Goal: Task Accomplishment & Management: Use online tool/utility

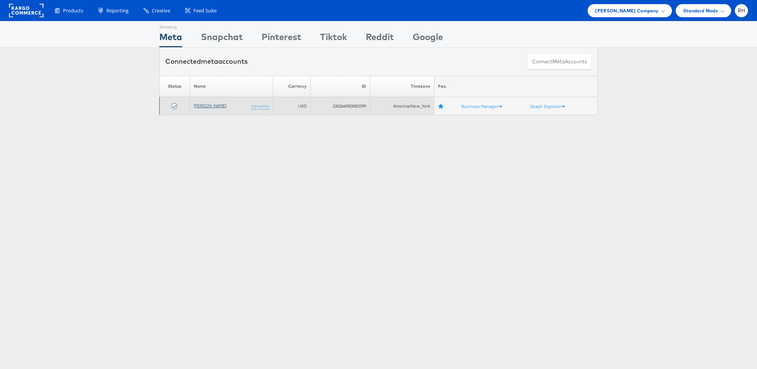
click at [196, 105] on link "[PERSON_NAME]" at bounding box center [210, 106] width 33 height 6
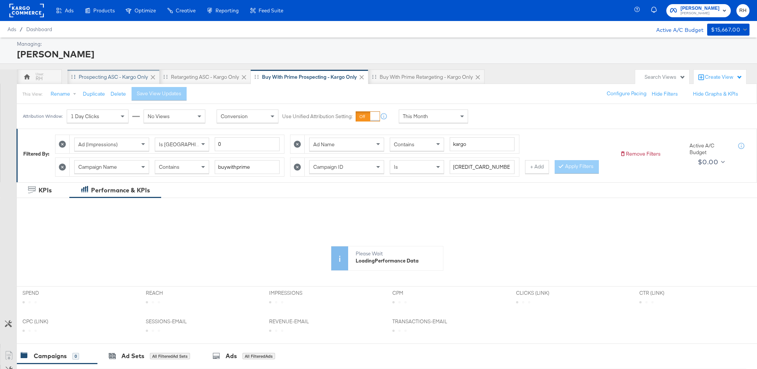
click at [81, 76] on div "Prospecting ASC - Kargo only" at bounding box center [113, 76] width 69 height 7
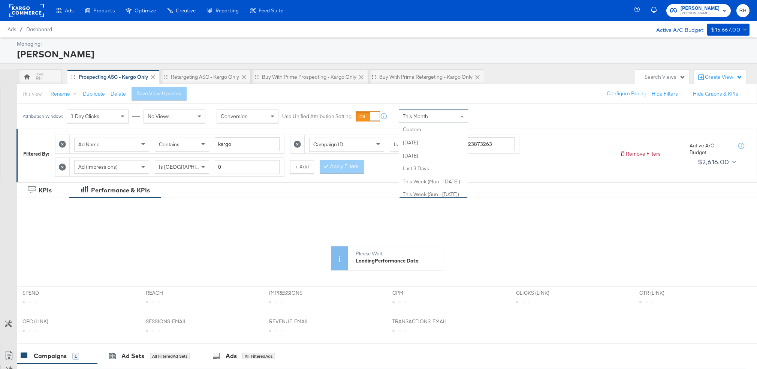
click at [431, 114] on div "This Month" at bounding box center [433, 116] width 69 height 13
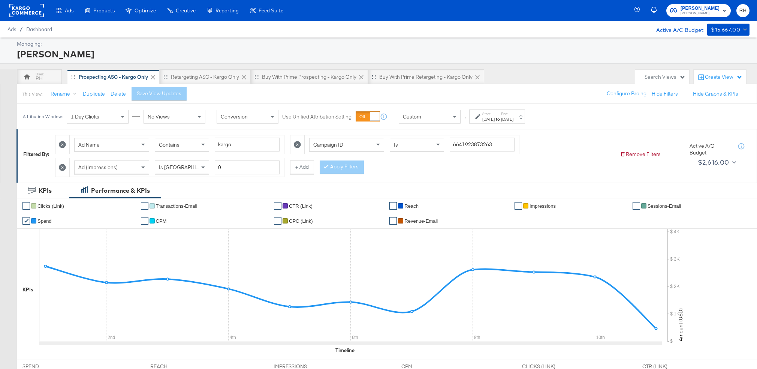
click at [495, 120] on div "Aug 11th 2025" at bounding box center [488, 119] width 12 height 6
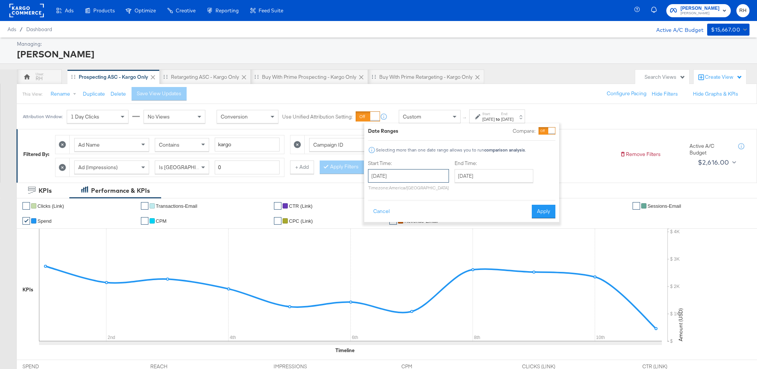
click at [418, 175] on input "August 11th 2025" at bounding box center [408, 175] width 81 height 13
click at [431, 210] on td "31" at bounding box center [427, 213] width 13 height 10
type input "July 31st 2025"
click at [468, 172] on input "August 11th 2025" at bounding box center [491, 175] width 79 height 13
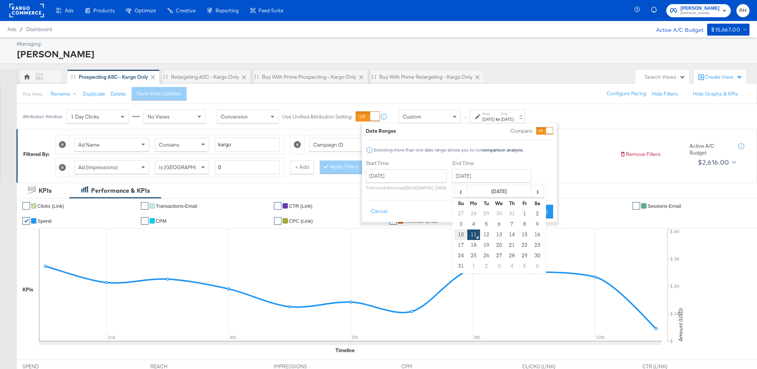
click at [462, 233] on td "10" at bounding box center [460, 234] width 13 height 10
type input "August 10th 2025"
click at [537, 209] on button "Apply" at bounding box center [541, 211] width 24 height 13
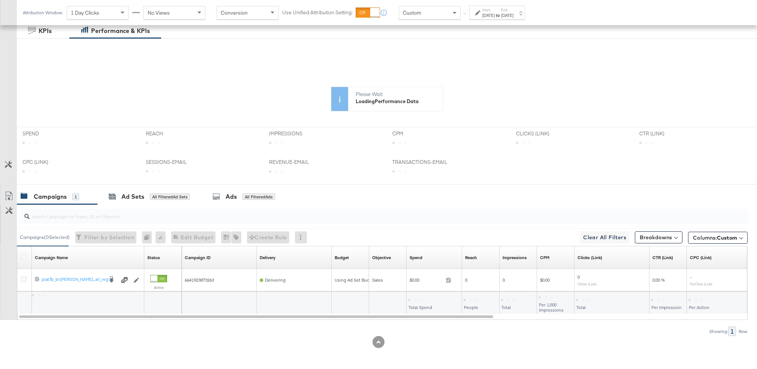
scroll to position [160, 0]
click at [641, 215] on input "search" at bounding box center [355, 213] width 651 height 15
click at [654, 241] on button "Breakdowns" at bounding box center [659, 237] width 48 height 12
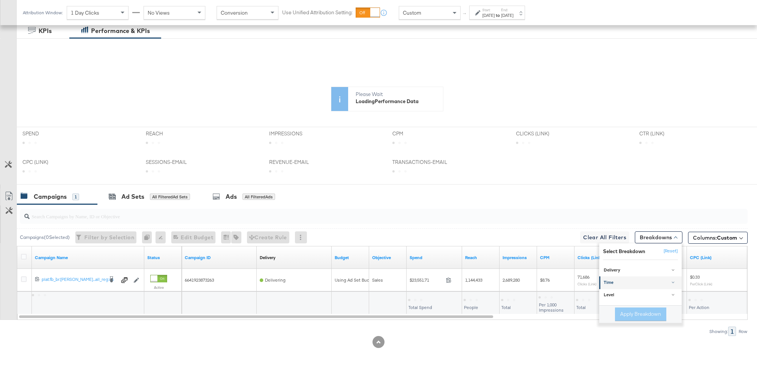
click at [619, 280] on div "Time" at bounding box center [641, 282] width 75 height 6
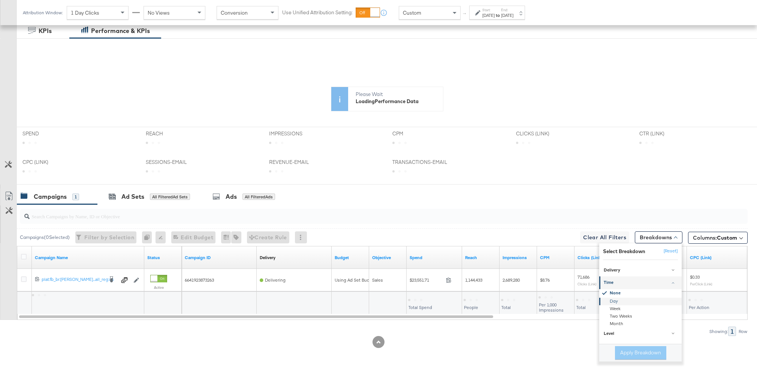
click at [613, 300] on div "Day" at bounding box center [640, 300] width 81 height 7
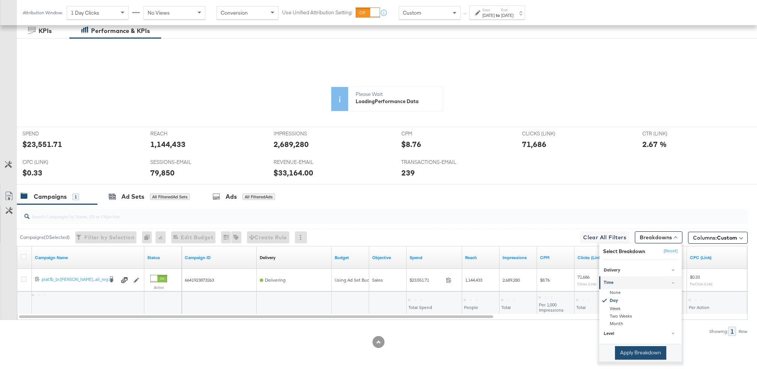
click at [624, 350] on button "Apply Breakdown" at bounding box center [640, 352] width 51 height 13
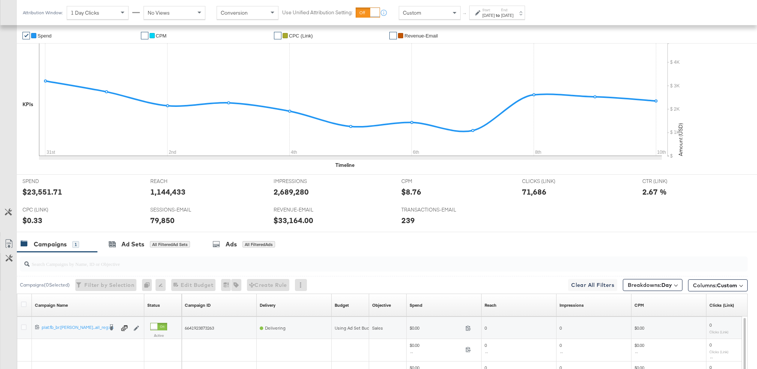
scroll to position [368, 0]
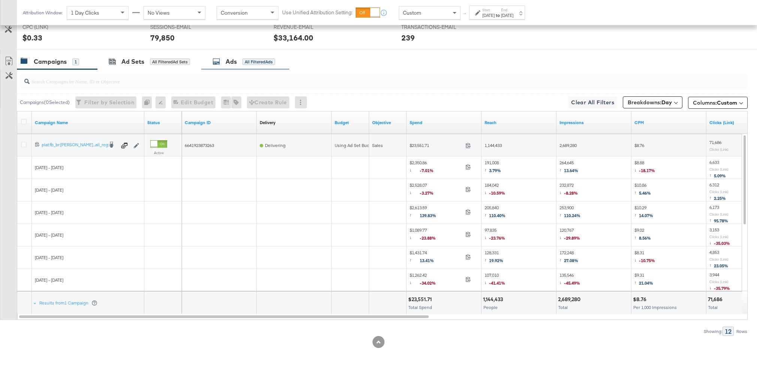
click at [254, 65] on div "Ads All Filtered Ads" at bounding box center [243, 61] width 63 height 9
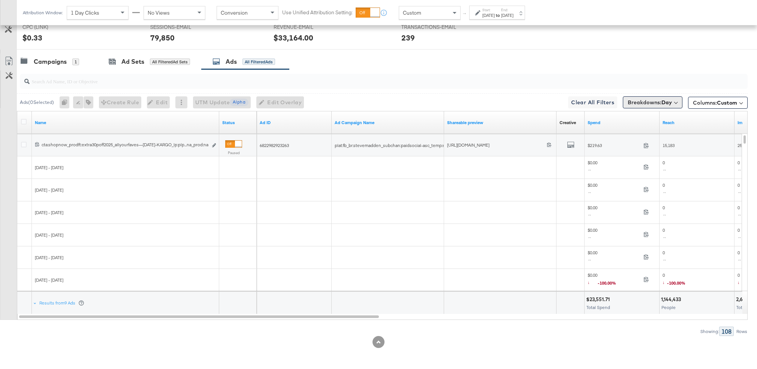
click at [653, 103] on span "Breakdowns: Day" at bounding box center [650, 102] width 44 height 7
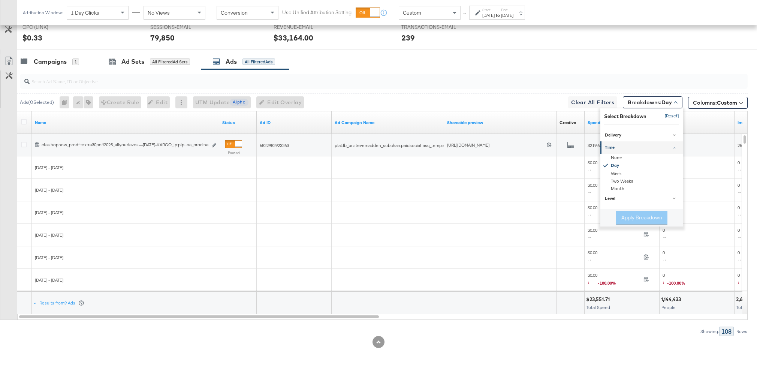
click at [672, 115] on button "[Reset]" at bounding box center [669, 116] width 19 height 12
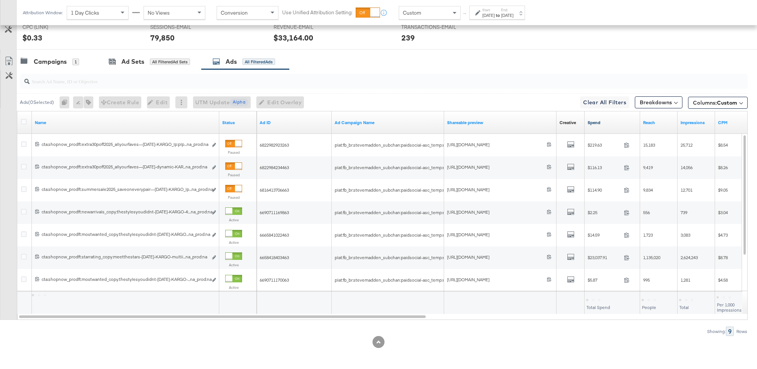
click at [611, 124] on link "Spend" at bounding box center [611, 123] width 49 height 6
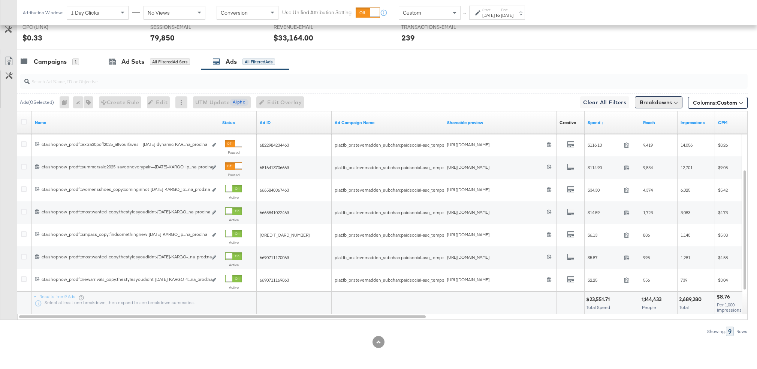
click at [646, 104] on button "Breakdowns" at bounding box center [659, 102] width 48 height 12
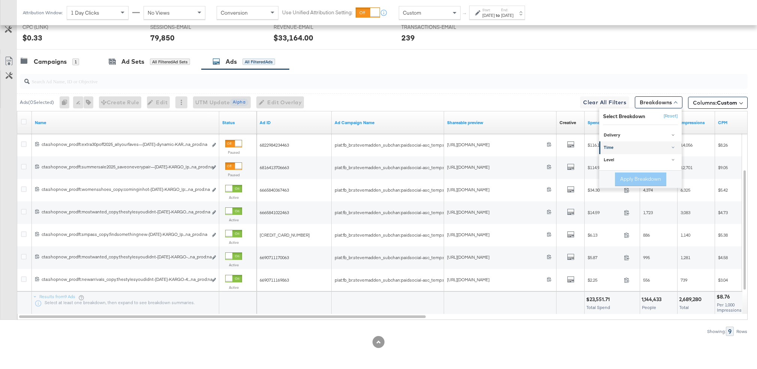
click at [620, 145] on div "Time" at bounding box center [641, 148] width 75 height 6
click at [615, 166] on div "Day" at bounding box center [640, 166] width 81 height 7
click at [632, 219] on button "Apply Breakdown" at bounding box center [640, 217] width 51 height 13
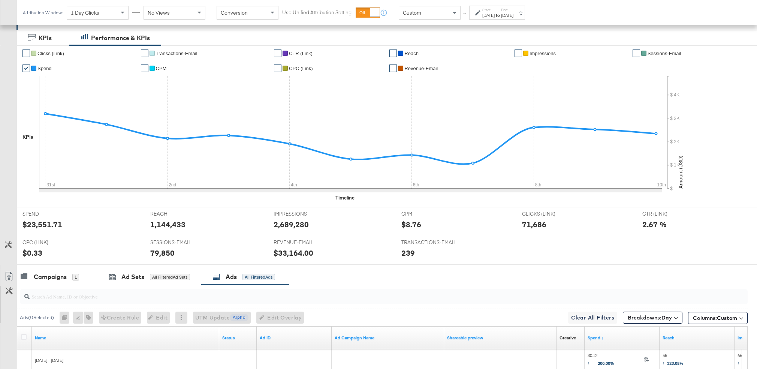
scroll to position [37, 0]
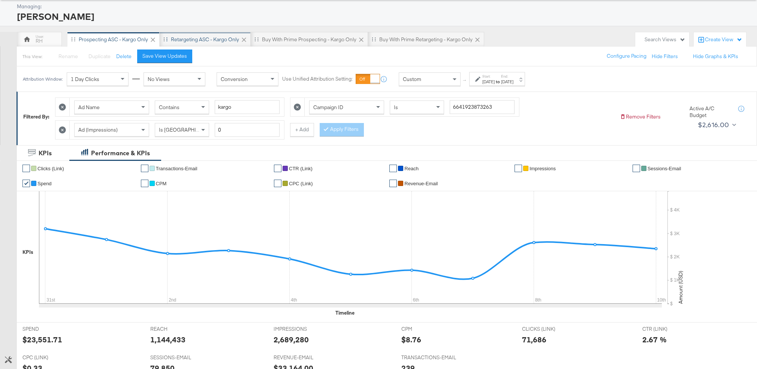
click at [205, 43] on div "Retargeting ASC - Kargo only" at bounding box center [205, 39] width 91 height 15
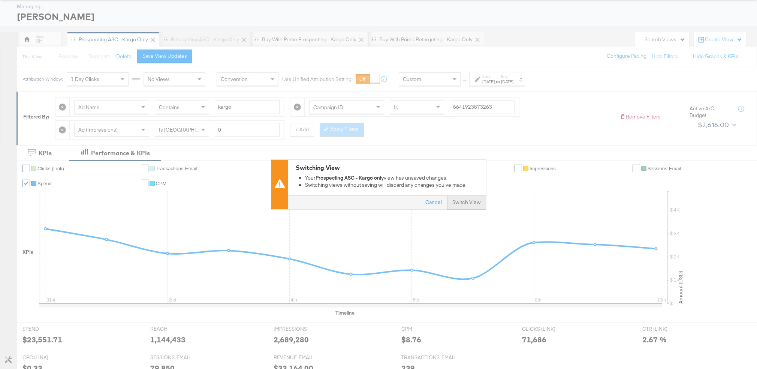
click at [462, 205] on button "Switch View" at bounding box center [466, 202] width 39 height 13
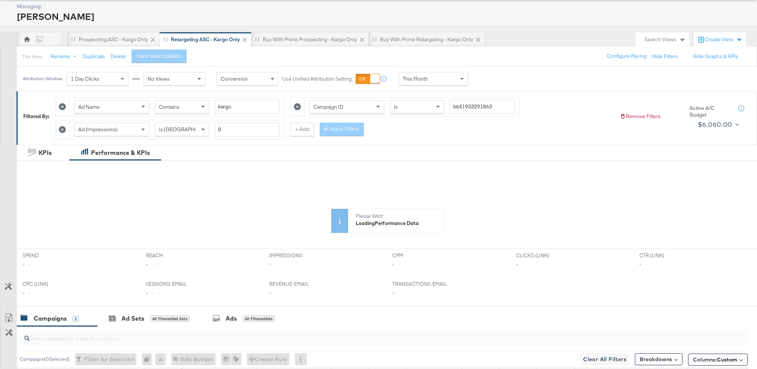
click at [451, 81] on div "This Month" at bounding box center [433, 78] width 69 height 13
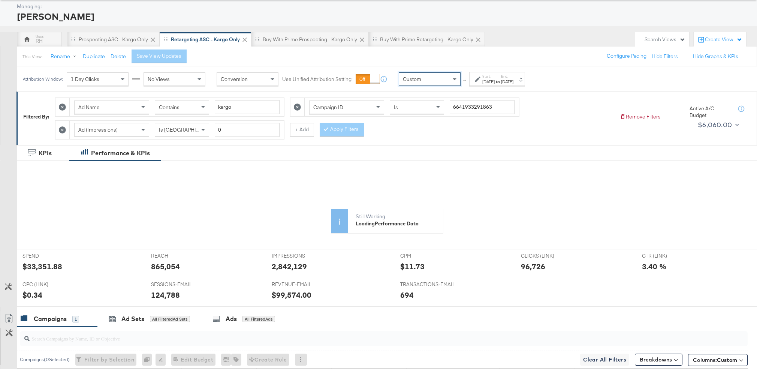
click at [492, 81] on div "Aug 11th 2025" at bounding box center [488, 82] width 12 height 6
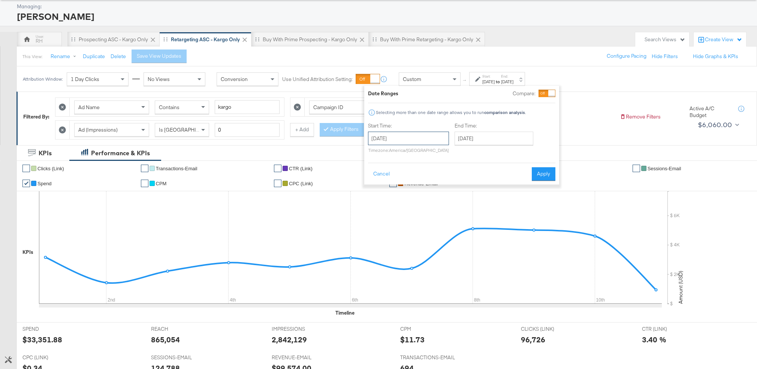
click at [430, 143] on input "August 11th 2025" at bounding box center [408, 137] width 81 height 13
click at [427, 172] on td "31" at bounding box center [427, 176] width 13 height 10
type input "July 31st 2025"
click at [462, 139] on input "August 11th 2025" at bounding box center [491, 137] width 79 height 13
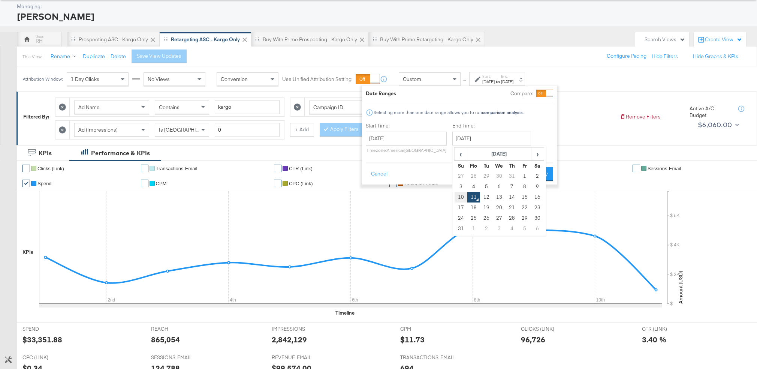
click at [461, 197] on td "10" at bounding box center [460, 197] width 13 height 10
type input "August 10th 2025"
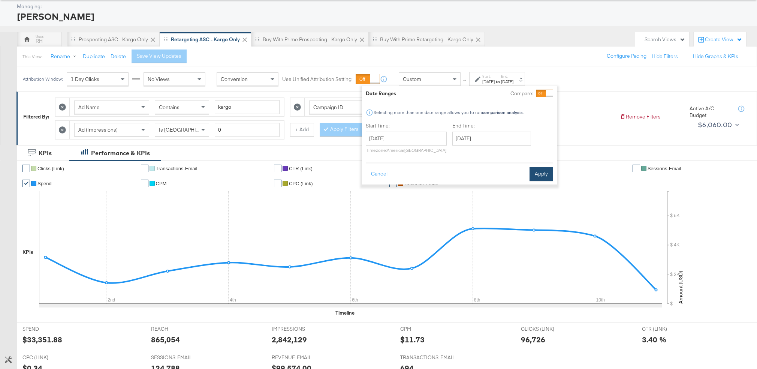
click at [537, 175] on button "Apply" at bounding box center [541, 173] width 24 height 13
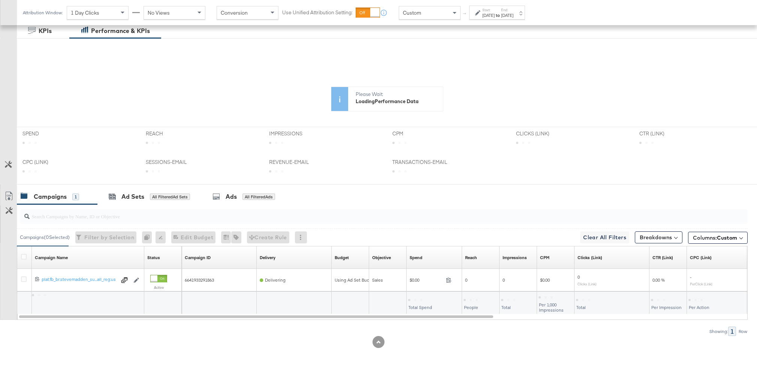
scroll to position [160, 0]
click at [653, 230] on div "Breakdowns" at bounding box center [659, 236] width 48 height 15
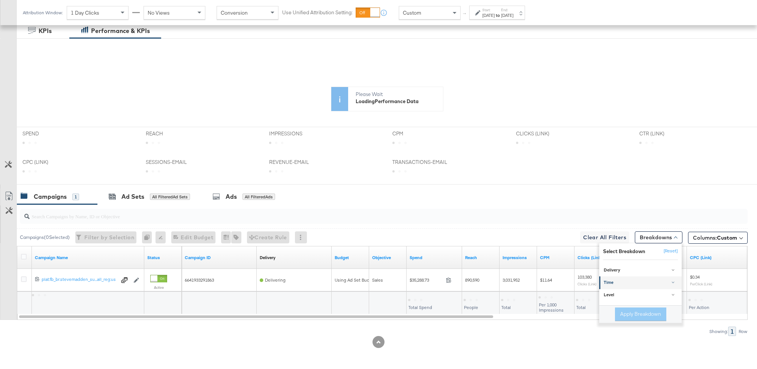
click at [628, 281] on div "Time" at bounding box center [641, 282] width 75 height 6
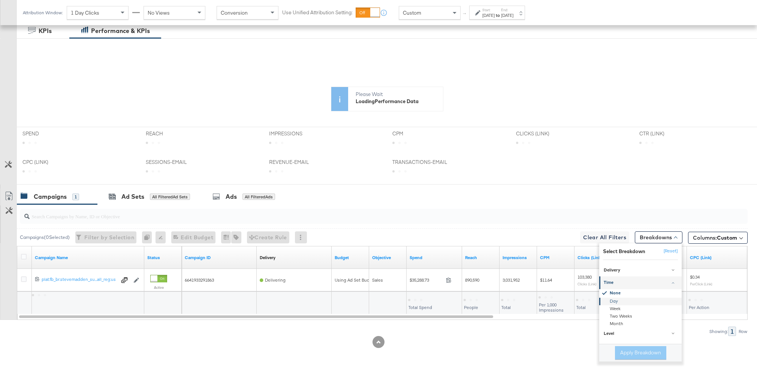
click at [614, 301] on div "Day" at bounding box center [640, 300] width 81 height 7
click at [639, 354] on button "Apply Breakdown" at bounding box center [640, 352] width 51 height 13
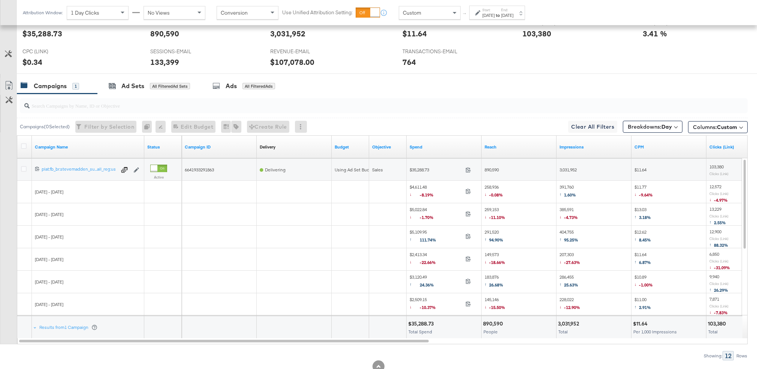
scroll to position [342, 0]
click at [255, 92] on div "Ads All Filtered Ads" at bounding box center [245, 87] width 88 height 16
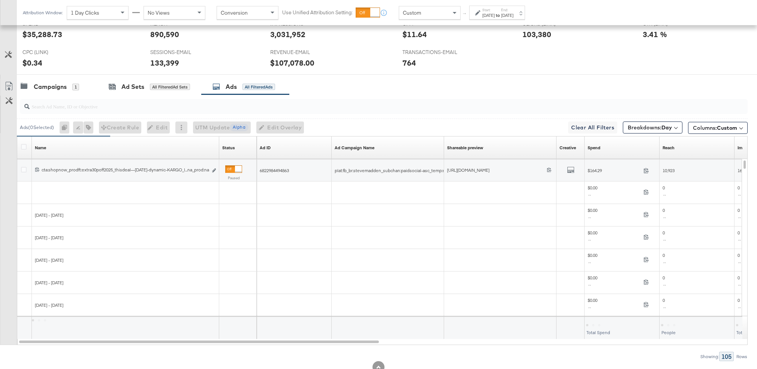
click at [607, 144] on div "Spend Sorting Unavailable" at bounding box center [621, 148] width 75 height 12
click at [612, 148] on link "Spend" at bounding box center [621, 148] width 69 height 6
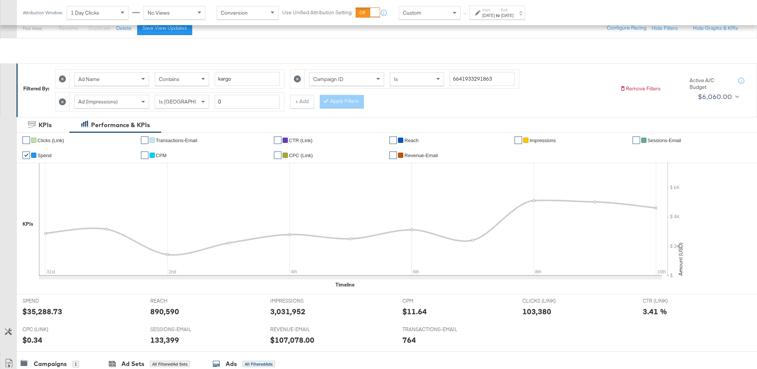
scroll to position [0, 0]
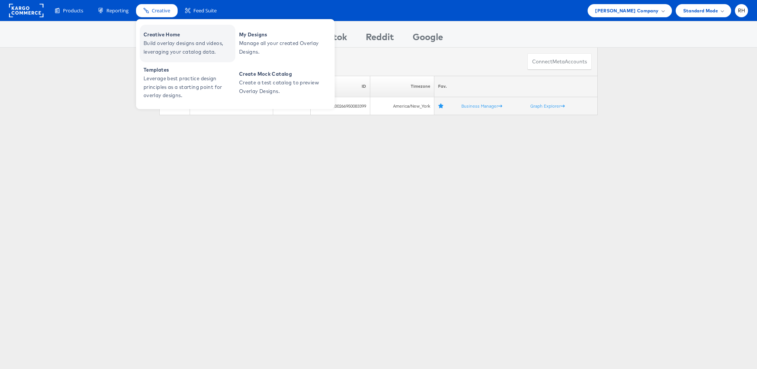
click at [164, 37] on span "Creative Home" at bounding box center [188, 34] width 90 height 9
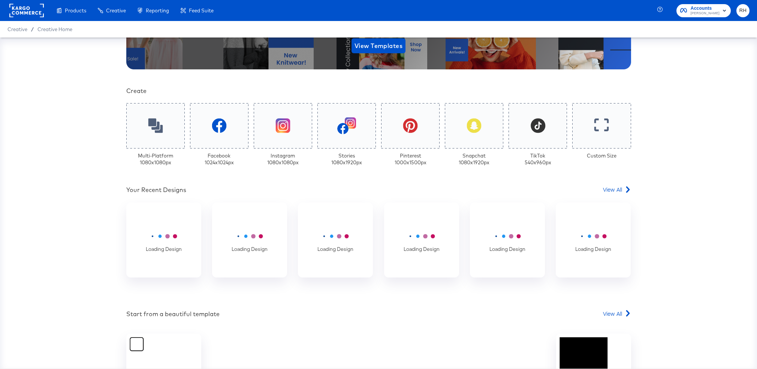
scroll to position [195, 0]
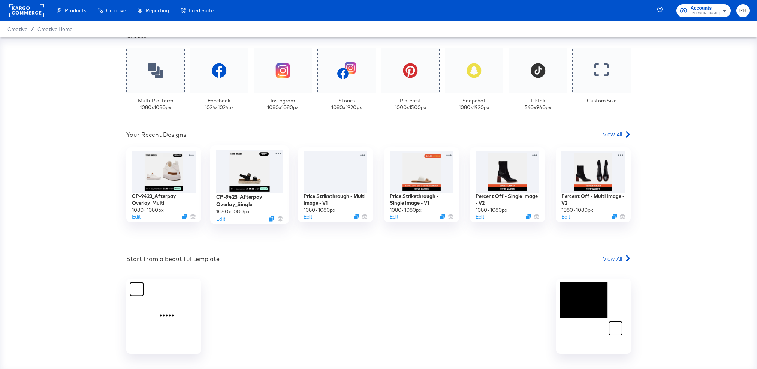
click at [238, 182] on div at bounding box center [249, 170] width 67 height 43
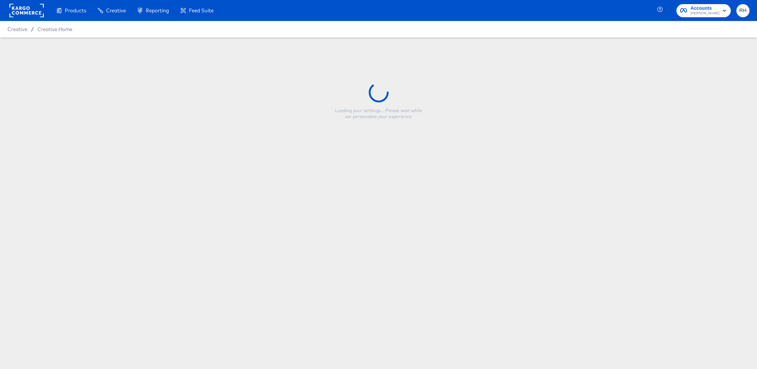
type input "CP-9423_Afterpay Overlay_Single"
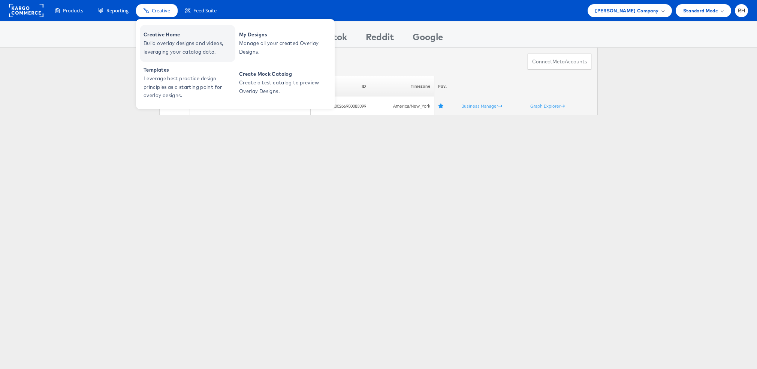
click at [163, 37] on span "Creative Home" at bounding box center [188, 34] width 90 height 9
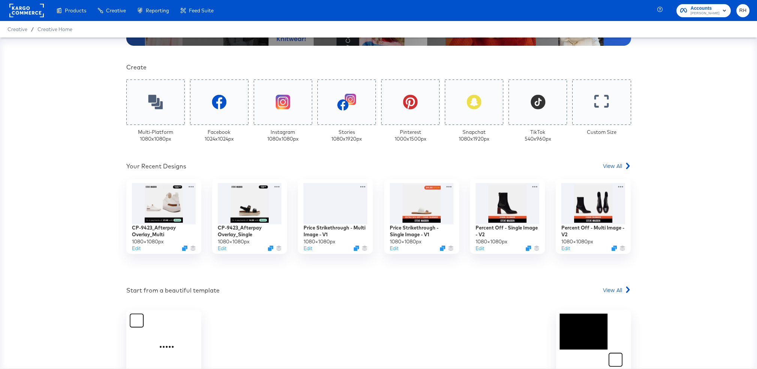
scroll to position [170, 0]
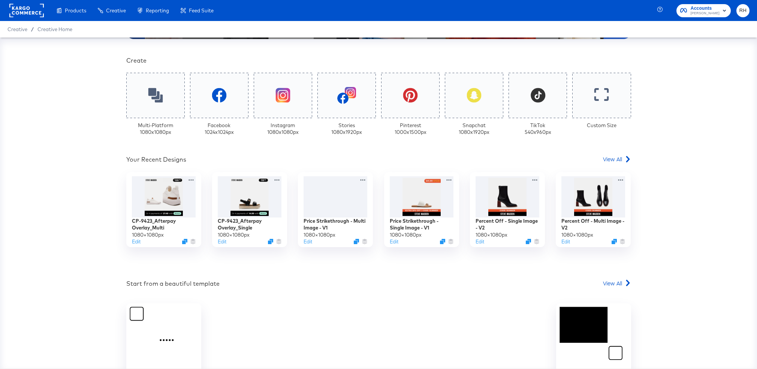
click at [36, 9] on rect at bounding box center [26, 10] width 34 height 13
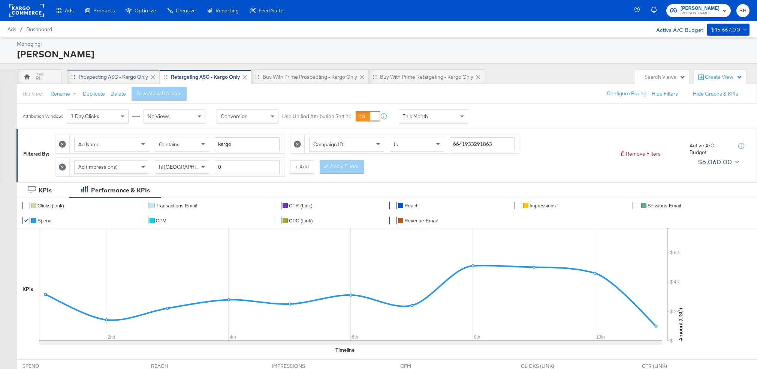
click at [126, 78] on div "Prospecting ASC - Kargo only" at bounding box center [113, 76] width 69 height 7
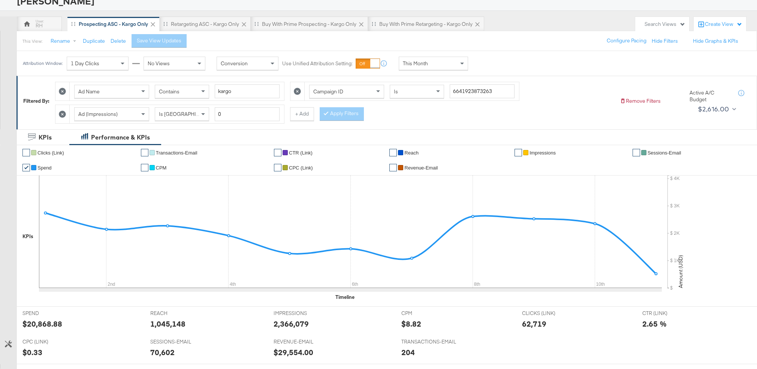
scroll to position [19, 0]
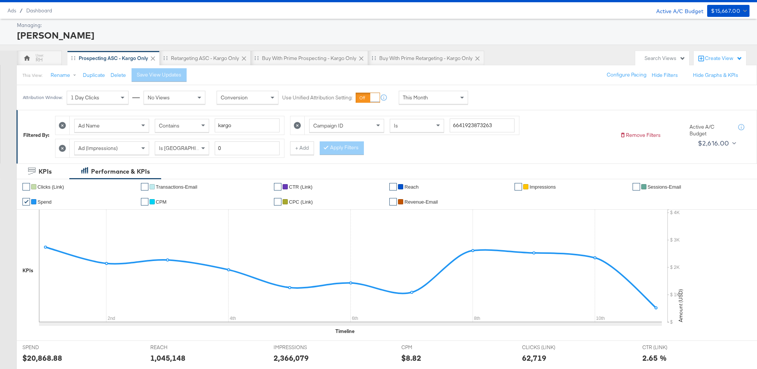
click at [158, 127] on div "Contains" at bounding box center [182, 125] width 54 height 13
click at [327, 150] on div at bounding box center [327, 147] width 5 height 7
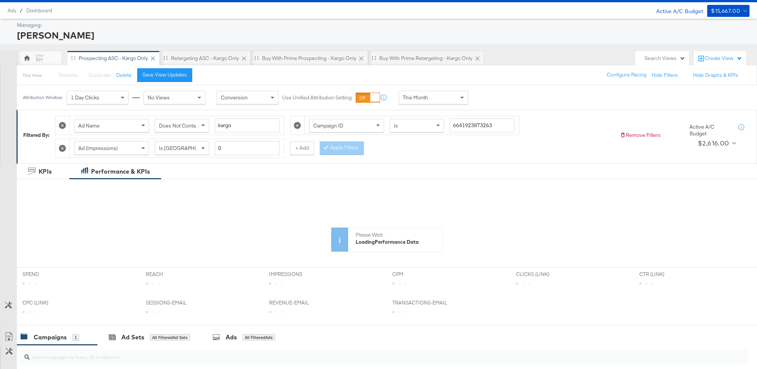
click at [412, 101] on div "This Month" at bounding box center [433, 97] width 69 height 13
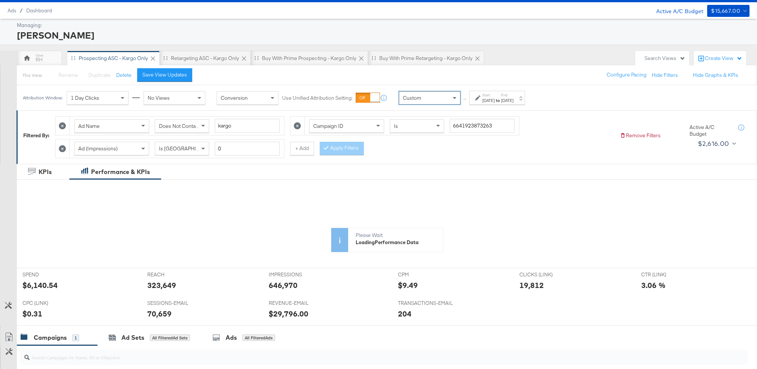
click at [494, 100] on div "Aug 11th 2025" at bounding box center [488, 100] width 12 height 6
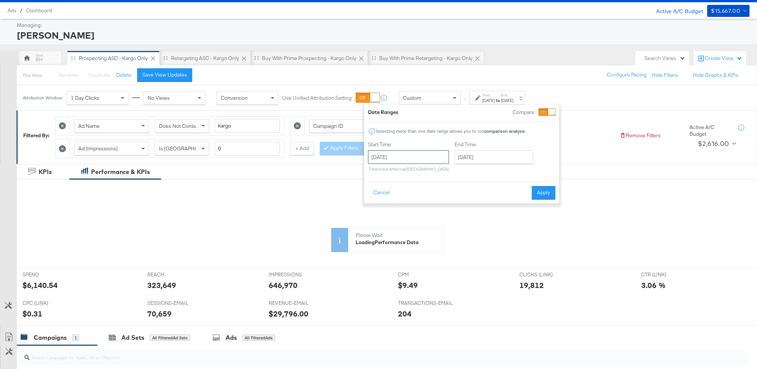
click at [442, 157] on input "August 11th 2025" at bounding box center [408, 156] width 81 height 13
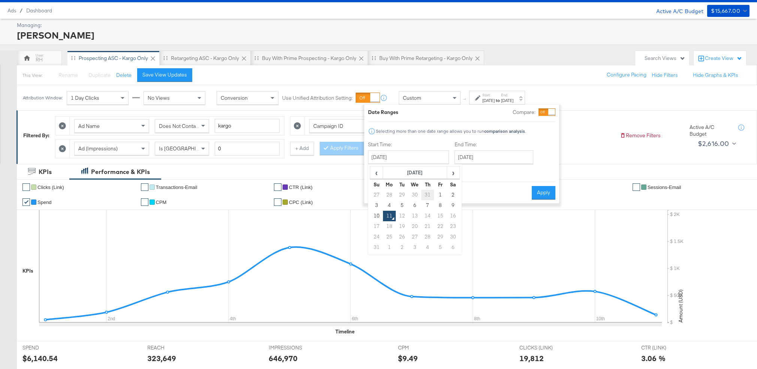
click at [426, 194] on td "31" at bounding box center [427, 195] width 13 height 10
type input "July 31st 2025"
click at [459, 158] on input "August 11th 2025" at bounding box center [491, 156] width 79 height 13
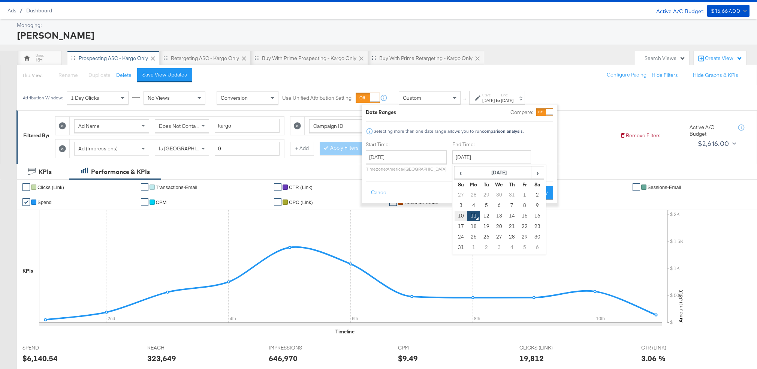
click at [461, 216] on td "10" at bounding box center [460, 216] width 13 height 10
type input "August 10th 2025"
click at [534, 191] on button "Apply" at bounding box center [541, 192] width 24 height 13
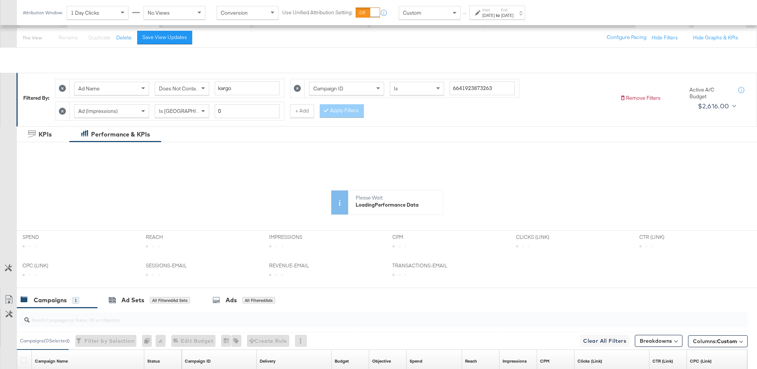
scroll to position [160, 0]
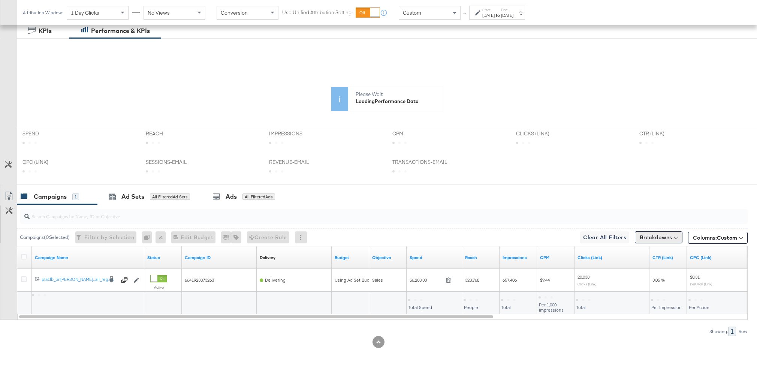
click at [647, 236] on button "Breakdowns" at bounding box center [659, 237] width 48 height 12
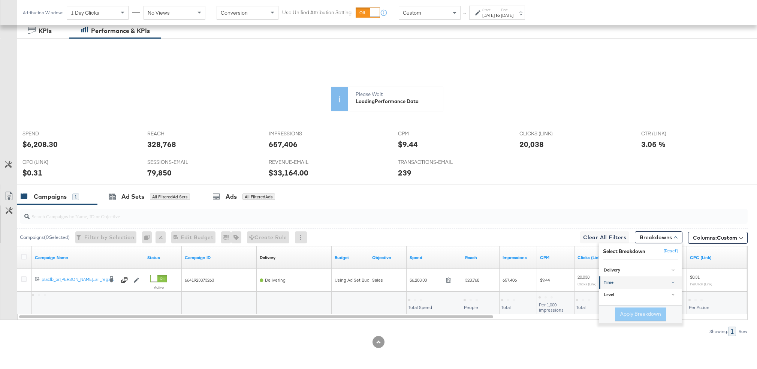
click at [623, 283] on div "Time" at bounding box center [641, 282] width 75 height 6
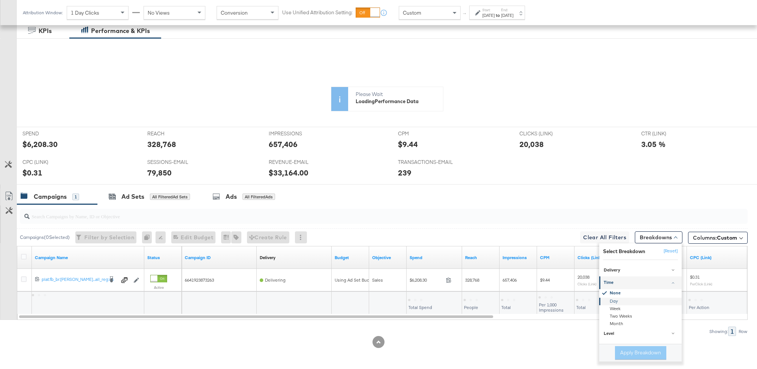
click at [610, 300] on div "Day" at bounding box center [640, 300] width 81 height 7
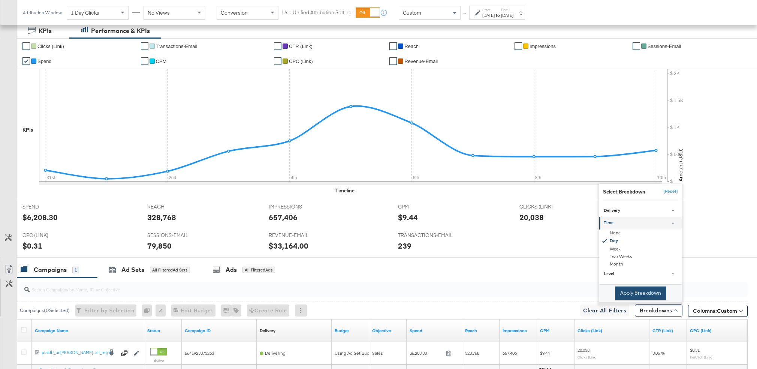
click at [648, 298] on button "Apply Breakdown" at bounding box center [640, 292] width 51 height 13
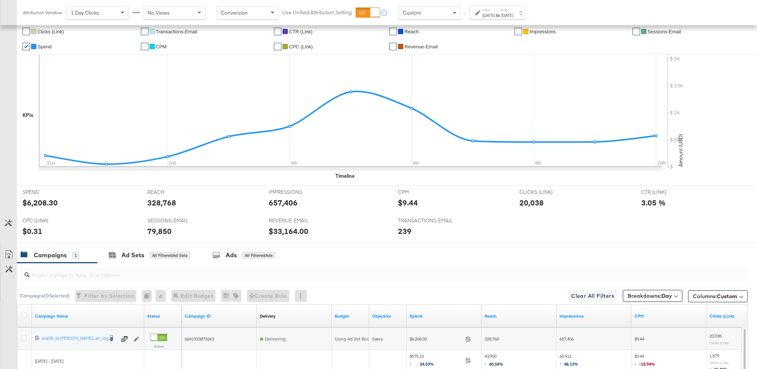
scroll to position [0, 0]
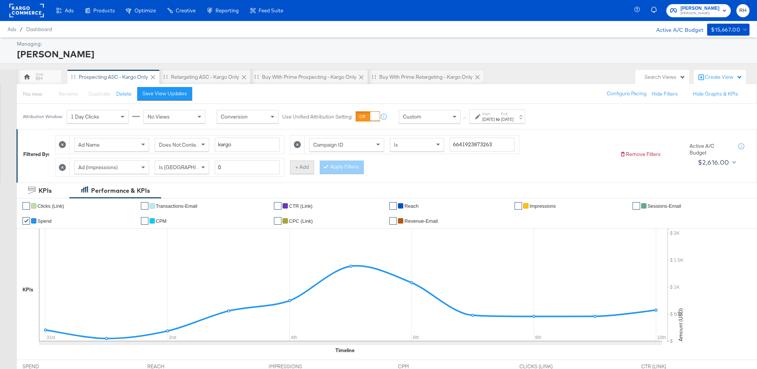
click at [300, 165] on button "+ Add" at bounding box center [302, 166] width 24 height 13
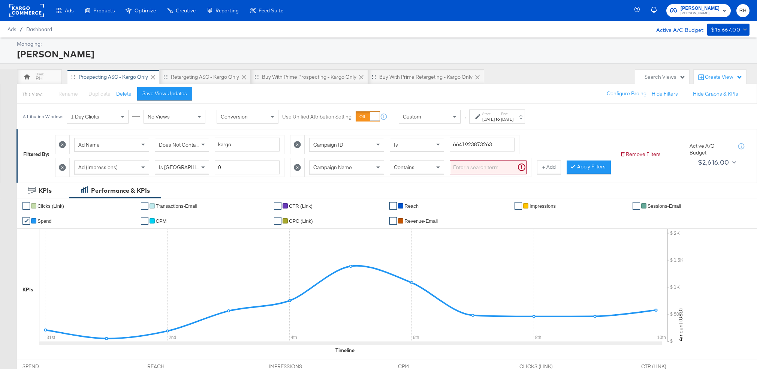
click at [409, 167] on span "Contains" at bounding box center [404, 167] width 21 height 7
click at [345, 166] on span "Campaign Name" at bounding box center [332, 167] width 39 height 7
click at [412, 166] on span "Contains" at bounding box center [404, 167] width 21 height 7
click at [455, 166] on input "search" at bounding box center [488, 167] width 77 height 14
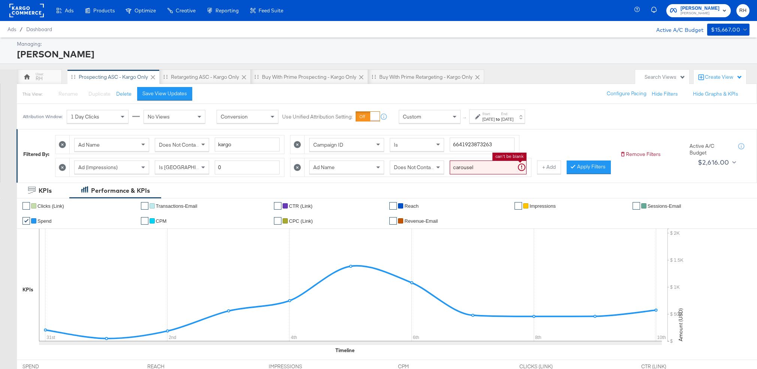
type input "carousel"
click at [584, 170] on button "Apply Filters" at bounding box center [576, 166] width 44 height 13
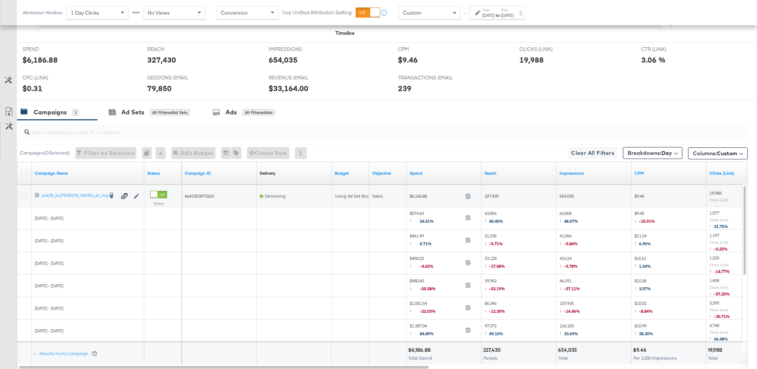
scroll to position [313, 0]
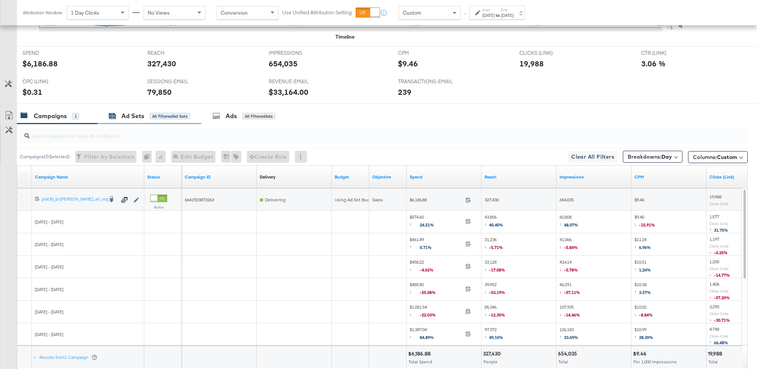
click at [145, 112] on div "Ad Sets All Filtered Ad Sets" at bounding box center [149, 116] width 81 height 9
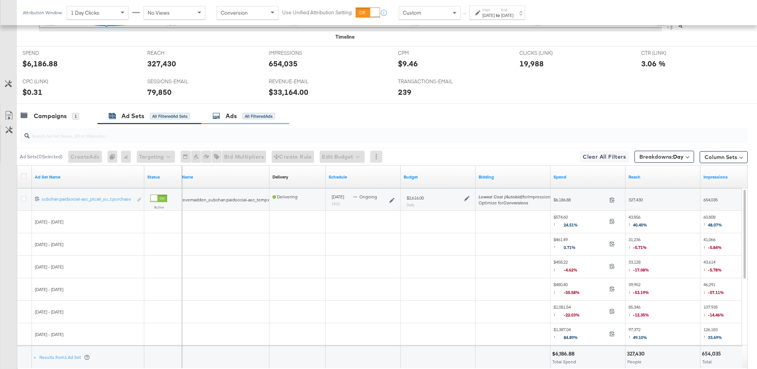
click at [262, 118] on div "All Filtered Ads" at bounding box center [258, 116] width 33 height 7
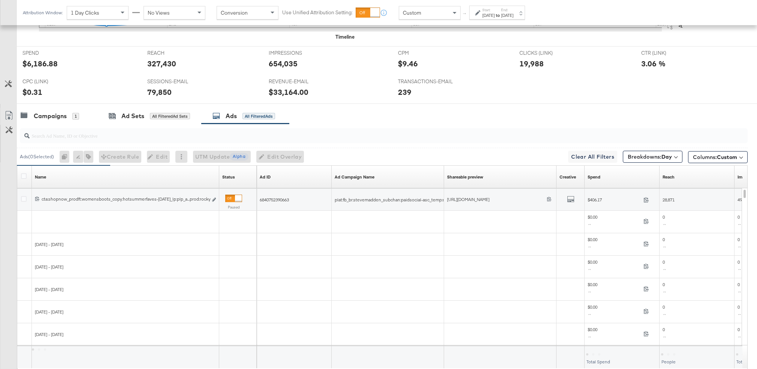
click at [55, 175] on div "Name Sorting Unavailable" at bounding box center [125, 177] width 187 height 12
click at [56, 120] on div "Campaigns 1" at bounding box center [57, 116] width 81 height 16
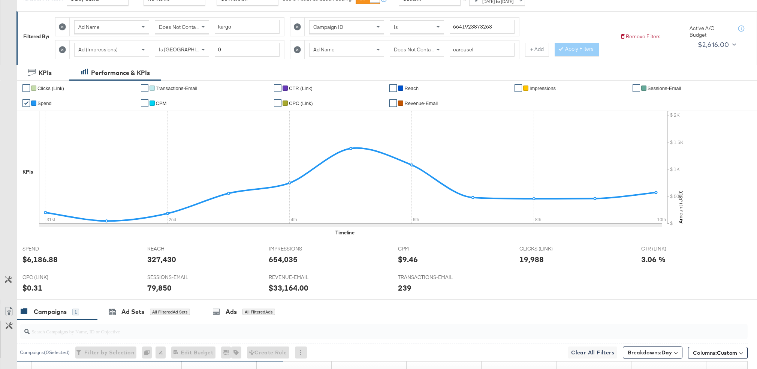
scroll to position [60, 0]
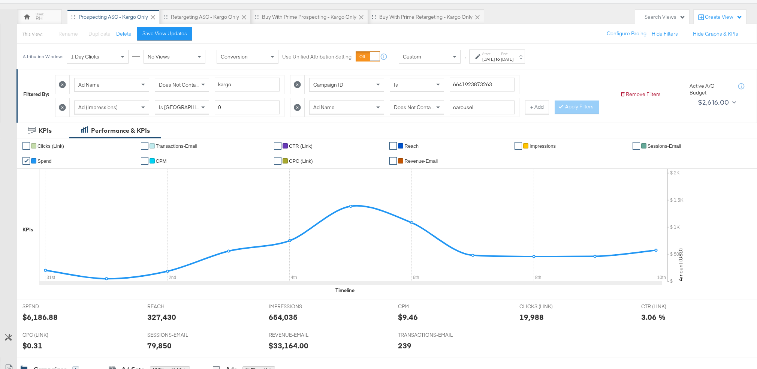
click at [296, 110] on icon at bounding box center [297, 107] width 7 height 7
click at [353, 110] on button "Apply Filters" at bounding box center [342, 106] width 44 height 13
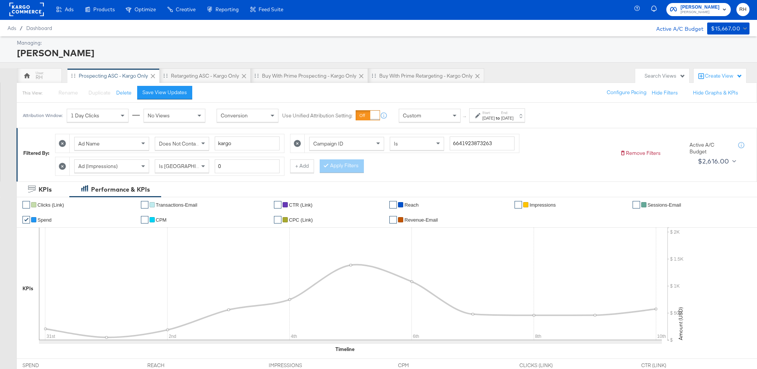
scroll to position [2, 0]
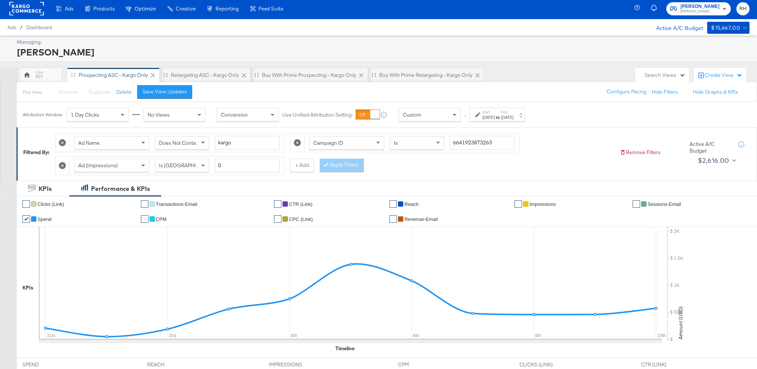
click at [489, 117] on div "Jul 31st 2025" at bounding box center [488, 117] width 12 height 6
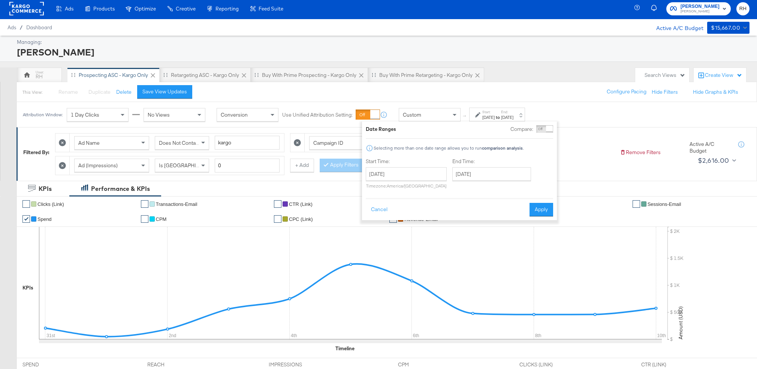
click at [580, 156] on div "Ad Name Does Not Contain kargo Campaign ID Is 6641923873263 Ad (Impressions) Is…" at bounding box center [334, 151] width 559 height 45
click at [550, 206] on button "Apply" at bounding box center [541, 209] width 24 height 13
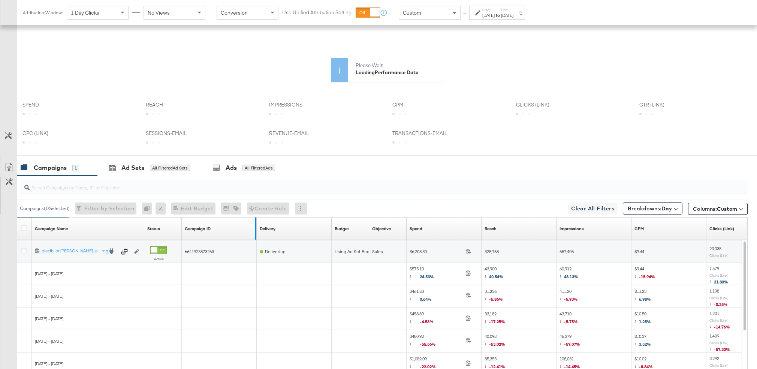
scroll to position [252, 0]
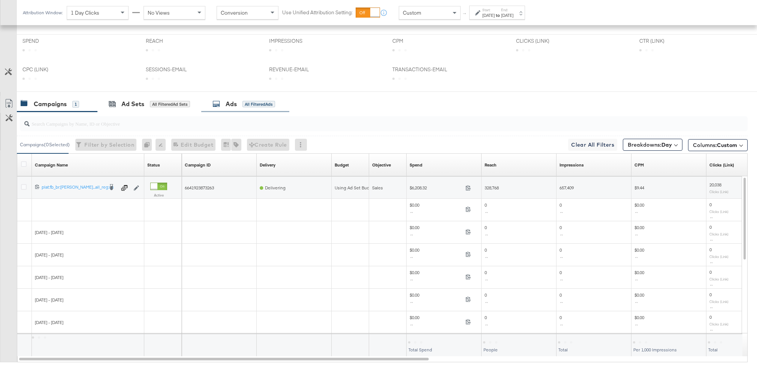
click at [232, 104] on div "Ads" at bounding box center [231, 104] width 11 height 9
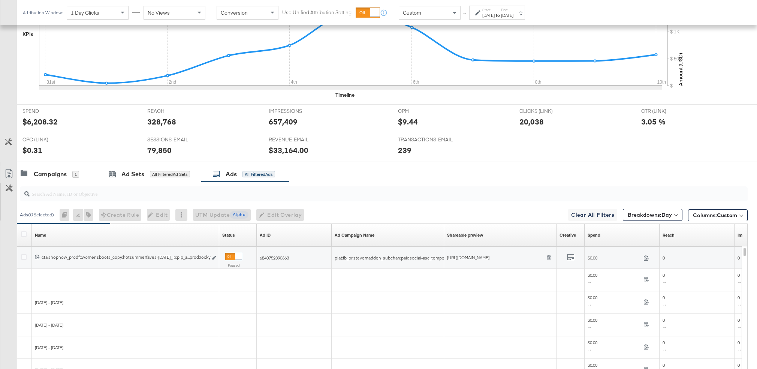
scroll to position [325, 0]
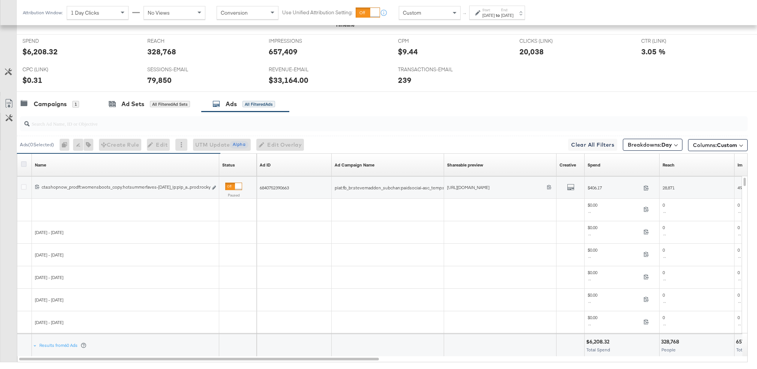
click at [24, 165] on icon at bounding box center [24, 164] width 6 height 6
click at [0, 0] on input "checkbox" at bounding box center [0, 0] width 0 height 0
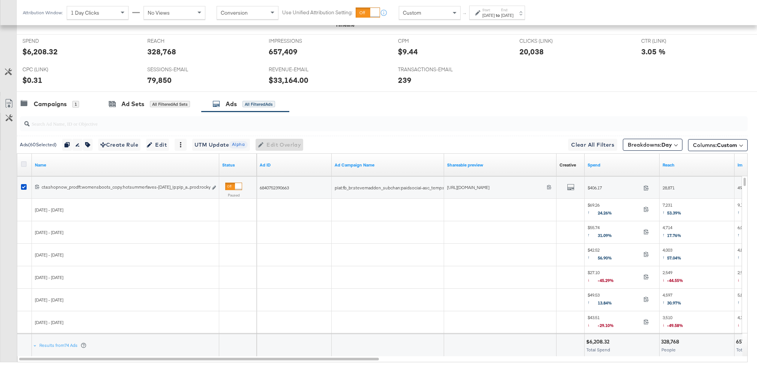
click at [25, 163] on icon at bounding box center [24, 164] width 6 height 6
click at [0, 0] on input "checkbox" at bounding box center [0, 0] width 0 height 0
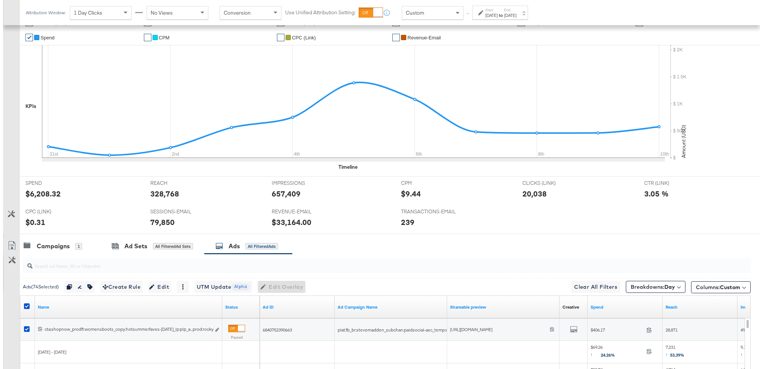
scroll to position [207, 0]
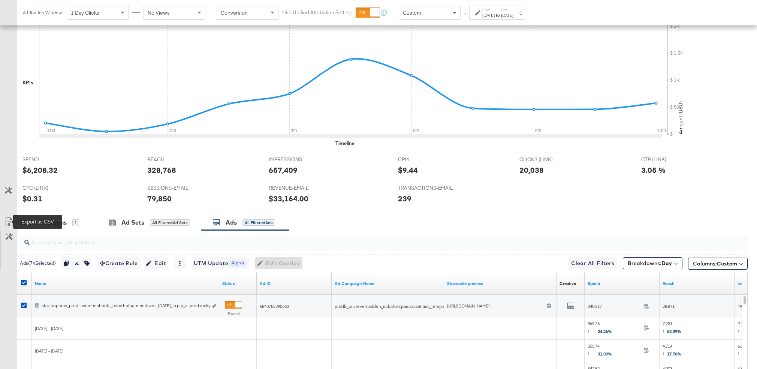
click at [9, 225] on icon at bounding box center [8, 223] width 4 height 6
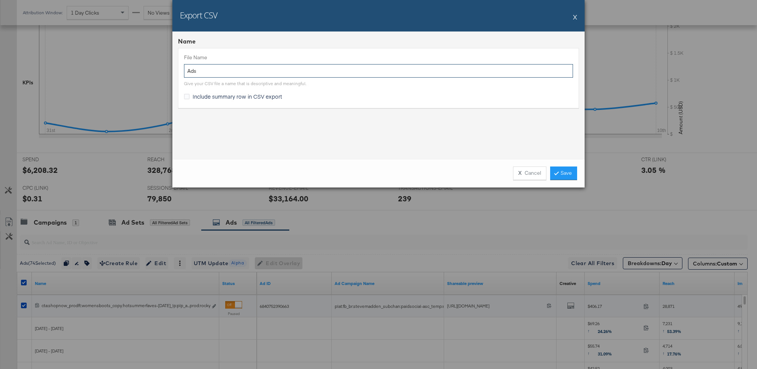
click at [431, 72] on input "Ads" at bounding box center [378, 71] width 389 height 14
type input "BAU Ads - 7.31-8.10"
click at [560, 172] on link "Save" at bounding box center [563, 172] width 27 height 13
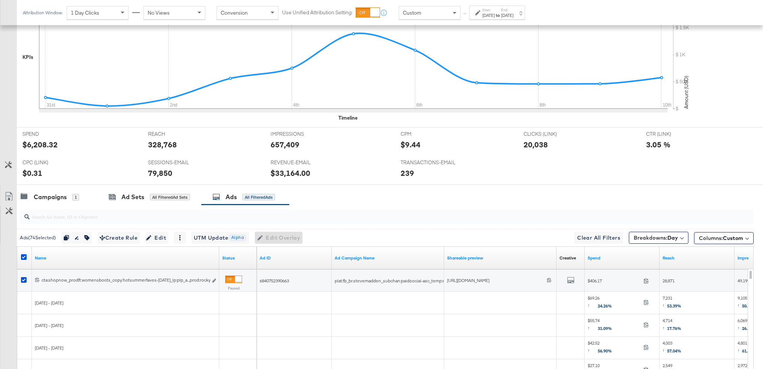
scroll to position [217, 0]
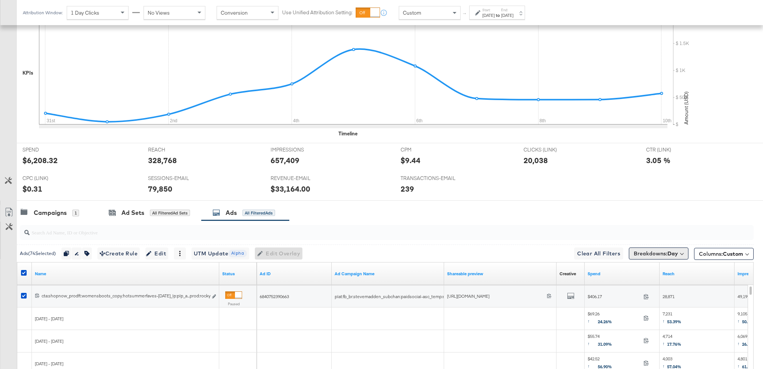
click at [655, 253] on span "Breakdowns: Day" at bounding box center [655, 253] width 44 height 7
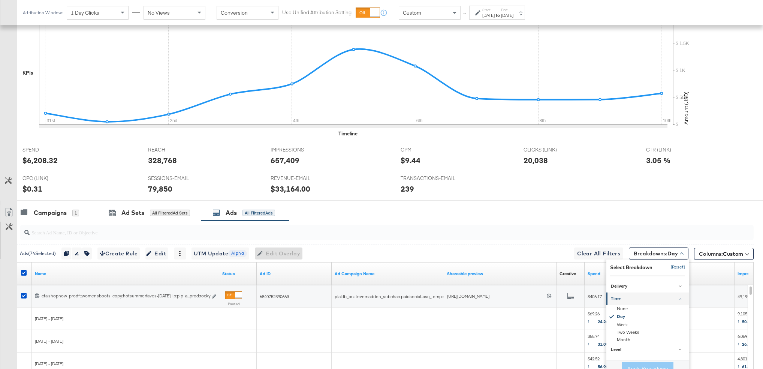
click at [674, 267] on button "[Reset]" at bounding box center [675, 267] width 19 height 12
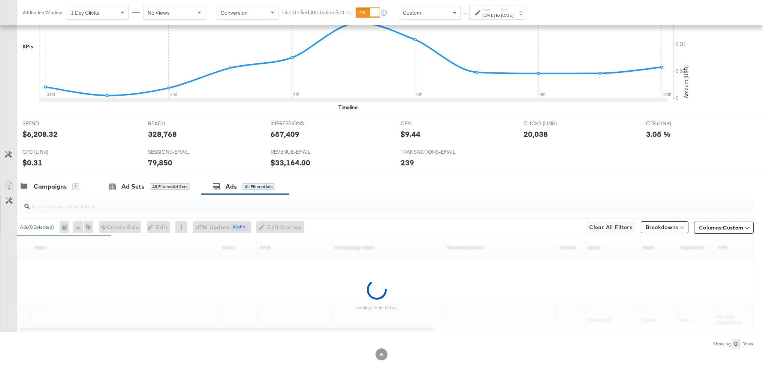
scroll to position [244, 0]
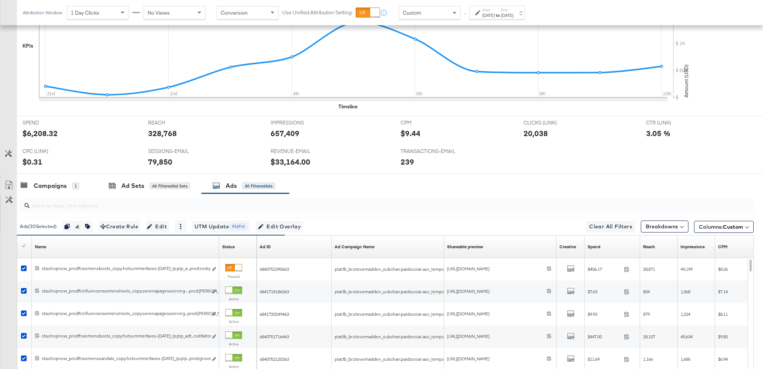
click at [610, 245] on div "Spend Sorting Unavailable" at bounding box center [611, 247] width 55 height 12
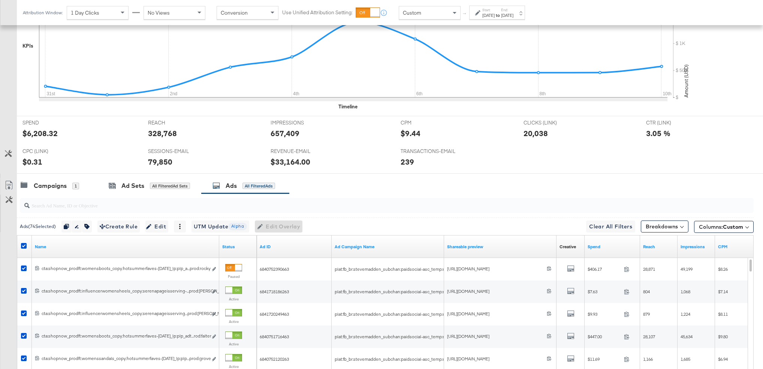
click at [609, 250] on div "Spend" at bounding box center [611, 247] width 55 height 12
click at [605, 242] on div "Spend" at bounding box center [611, 247] width 55 height 12
click at [606, 246] on link "Spend" at bounding box center [611, 247] width 49 height 6
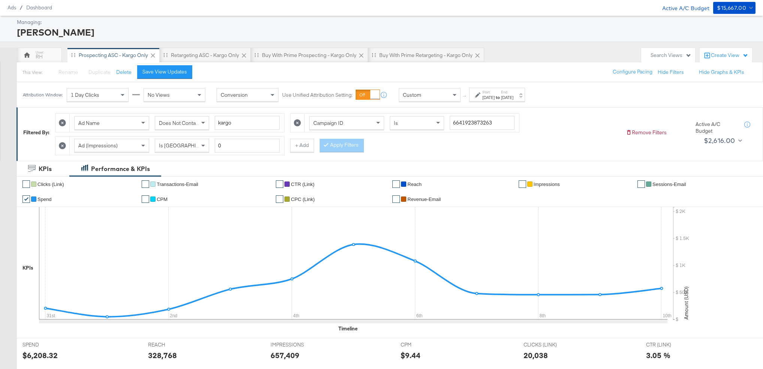
scroll to position [0, 0]
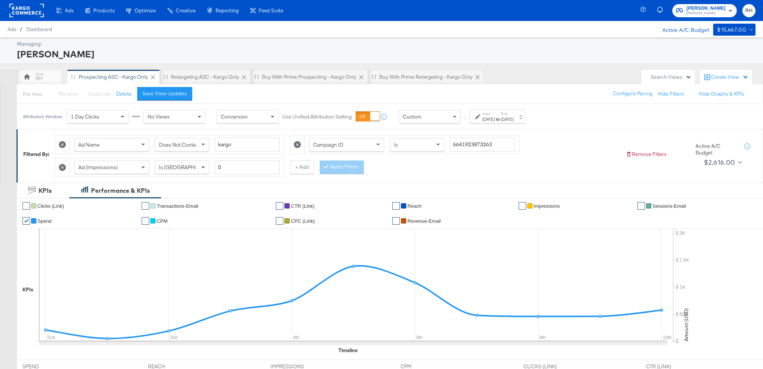
click at [180, 145] on span "Does Not Contain" at bounding box center [179, 144] width 41 height 7
click at [352, 170] on button "Apply Filters" at bounding box center [342, 166] width 44 height 13
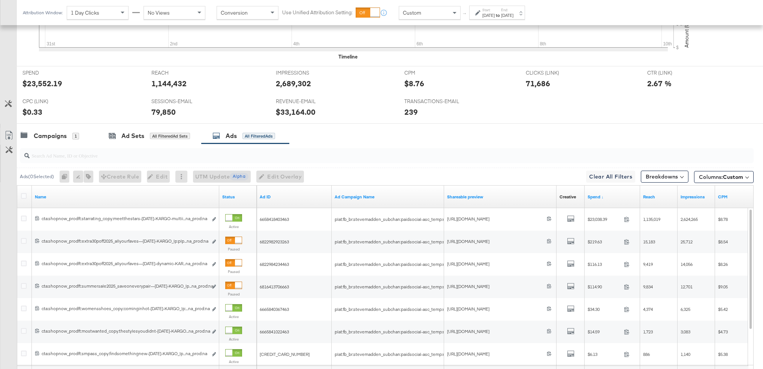
scroll to position [294, 0]
click at [23, 194] on icon at bounding box center [24, 196] width 6 height 6
click at [0, 0] on input "checkbox" at bounding box center [0, 0] width 0 height 0
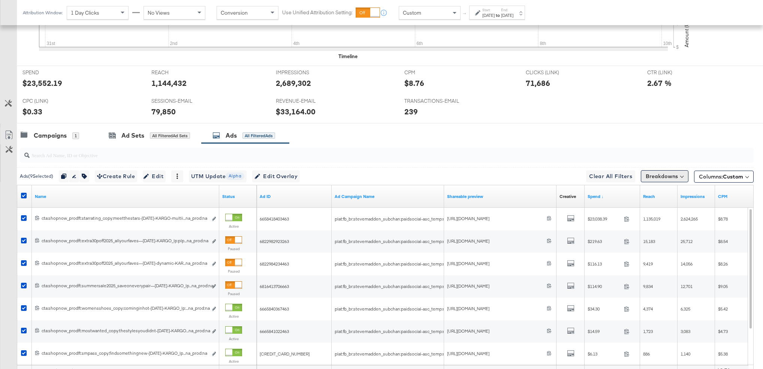
click at [655, 173] on button "Breakdowns" at bounding box center [665, 176] width 48 height 12
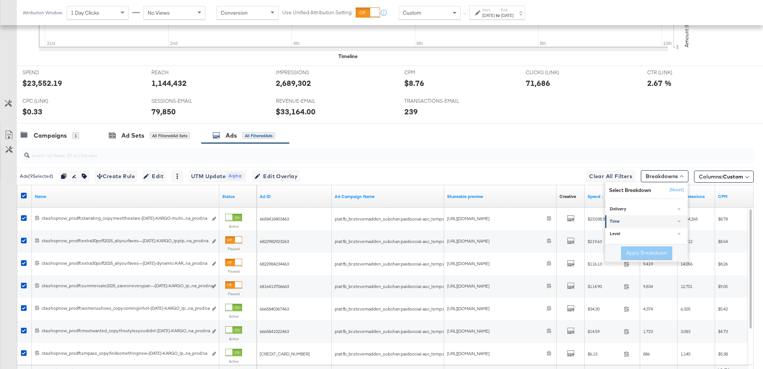
click at [615, 222] on div "Time" at bounding box center [647, 221] width 75 height 6
click at [614, 239] on div "Day" at bounding box center [646, 239] width 81 height 7
click at [631, 292] on button "Apply Breakdown" at bounding box center [646, 291] width 51 height 13
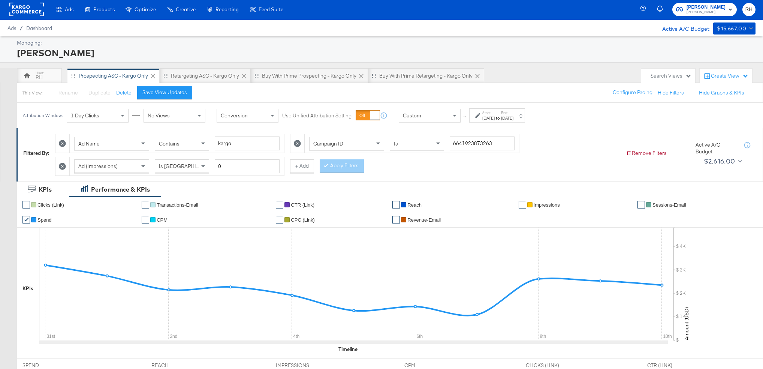
scroll to position [0, 0]
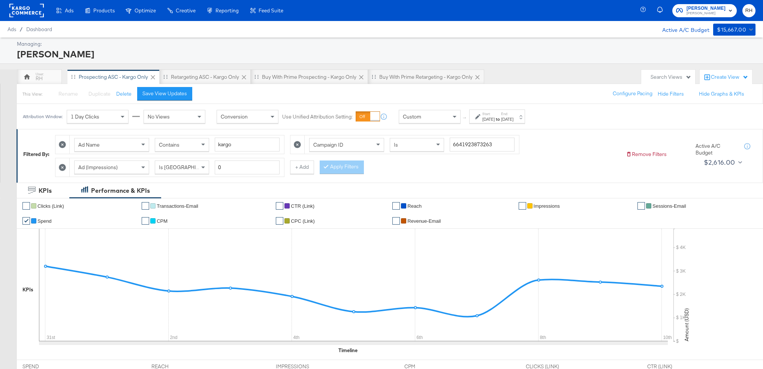
click at [534, 126] on div "Attribution Window: 1 Day Clicks No Views Conversion Use Unified Attribution Se…" at bounding box center [275, 116] width 517 height 25
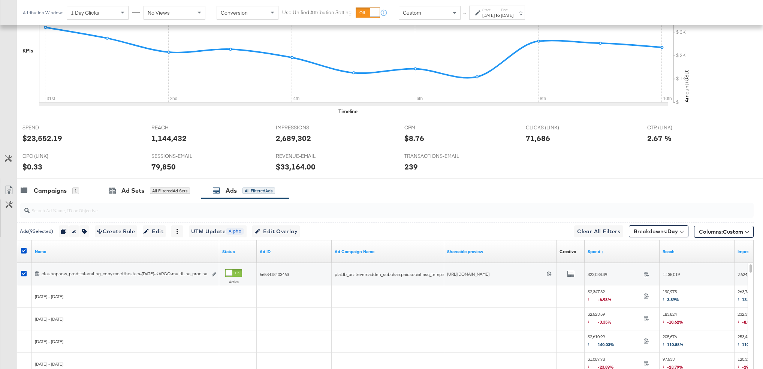
scroll to position [239, 0]
click at [22, 248] on icon at bounding box center [24, 250] width 6 height 6
click at [0, 0] on input "checkbox" at bounding box center [0, 0] width 0 height 0
click at [22, 250] on icon at bounding box center [24, 250] width 6 height 6
click at [0, 0] on input "checkbox" at bounding box center [0, 0] width 0 height 0
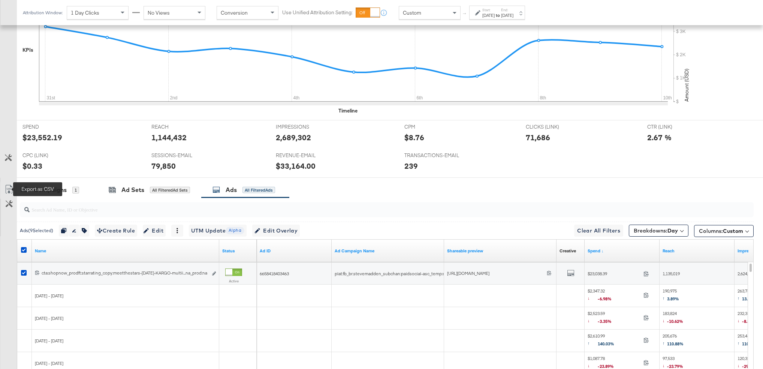
click at [7, 189] on icon at bounding box center [8, 189] width 9 height 9
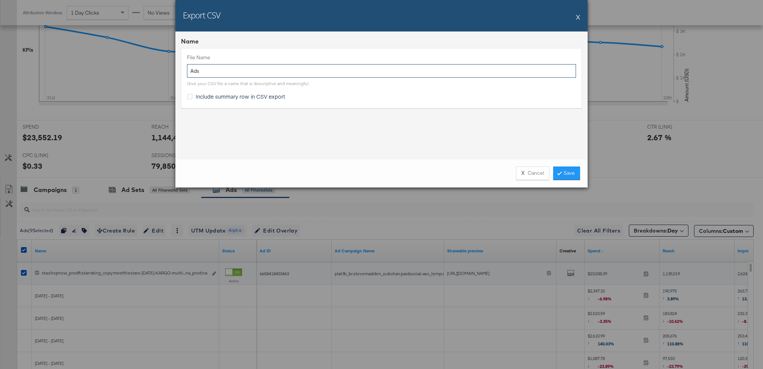
click at [378, 66] on input "Ads" at bounding box center [381, 71] width 389 height 14
type input "Kargo Ads - 7.31-8.10"
click at [564, 179] on link "Save" at bounding box center [566, 172] width 27 height 13
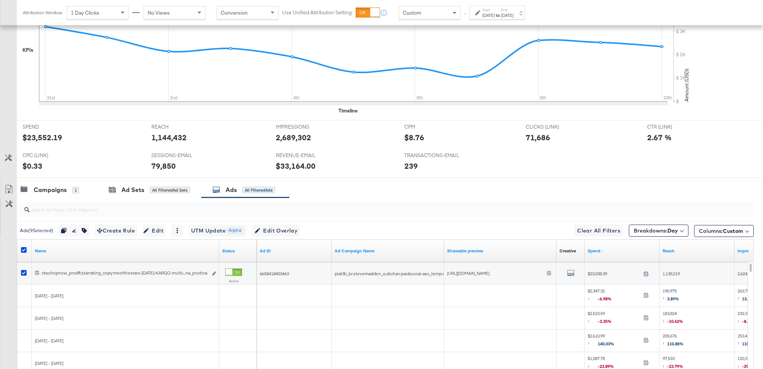
scroll to position [0, 0]
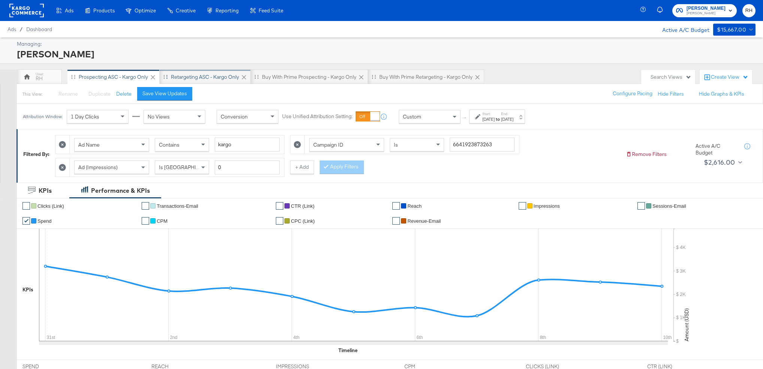
click at [179, 70] on div "Retargeting ASC - Kargo only" at bounding box center [205, 76] width 91 height 15
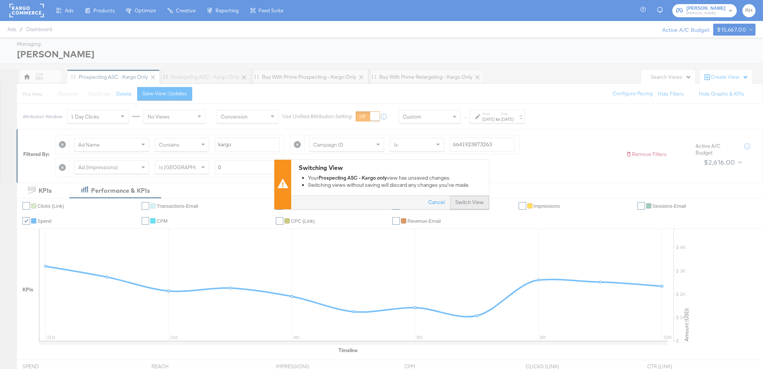
click at [469, 200] on button "Switch View" at bounding box center [469, 202] width 39 height 13
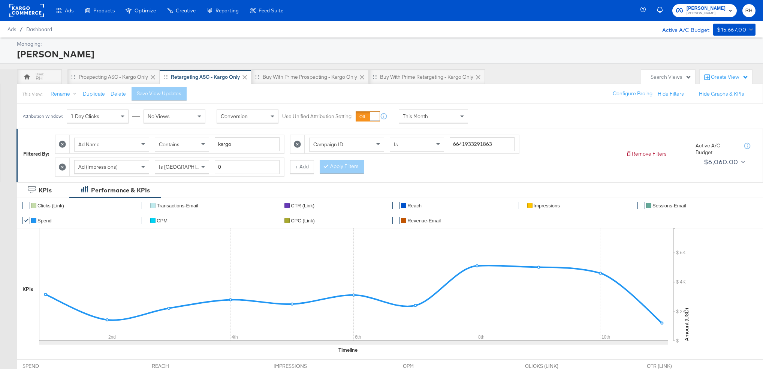
click at [423, 118] on span "This Month" at bounding box center [415, 116] width 25 height 7
click at [492, 121] on div "Aug 11th 2025" at bounding box center [488, 119] width 12 height 6
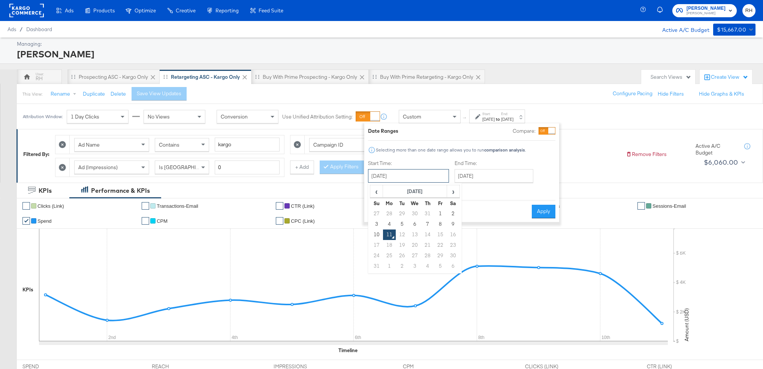
click at [430, 177] on input "August 11th 2025" at bounding box center [408, 175] width 81 height 13
click at [426, 214] on td "31" at bounding box center [427, 213] width 13 height 10
type input "July 31st 2025"
click at [460, 178] on input "August 11th 2025" at bounding box center [491, 175] width 79 height 13
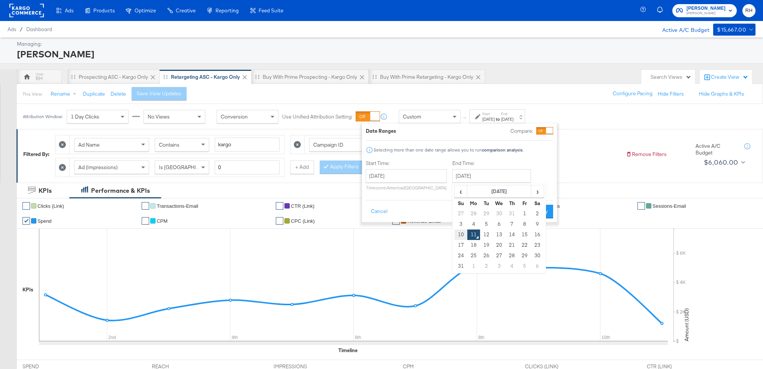
click at [460, 233] on td "10" at bounding box center [460, 234] width 13 height 10
type input "August 10th 2025"
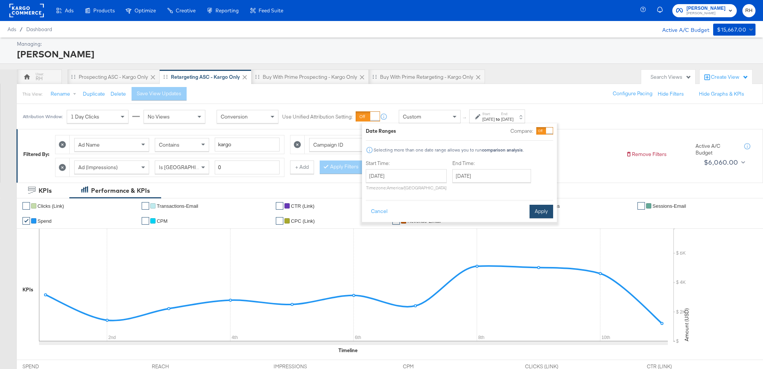
click at [539, 212] on button "Apply" at bounding box center [541, 211] width 24 height 13
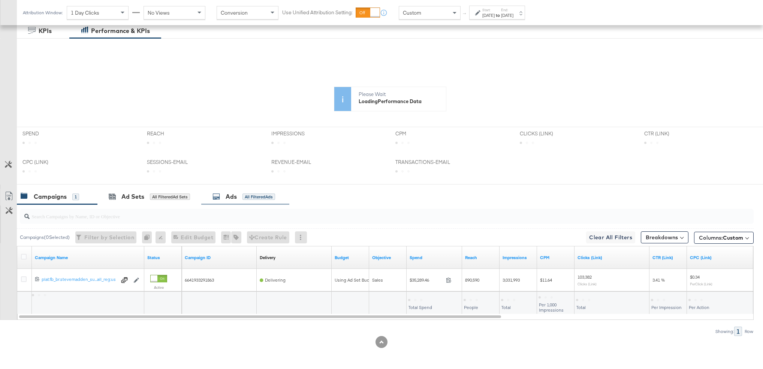
click at [252, 196] on div "All Filtered Ads" at bounding box center [258, 196] width 33 height 7
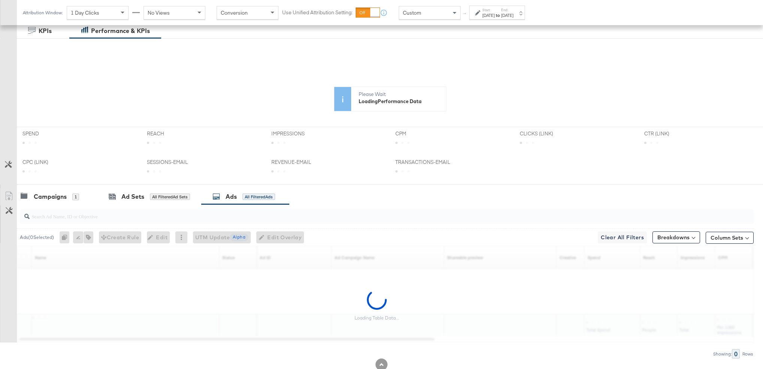
scroll to position [182, 0]
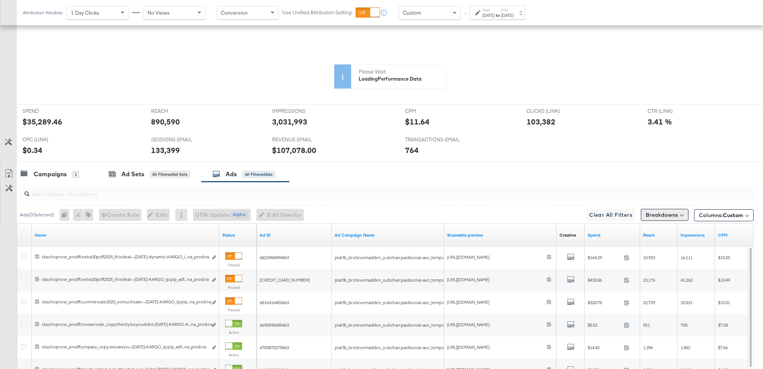
click at [672, 217] on button "Breakdowns" at bounding box center [665, 215] width 48 height 12
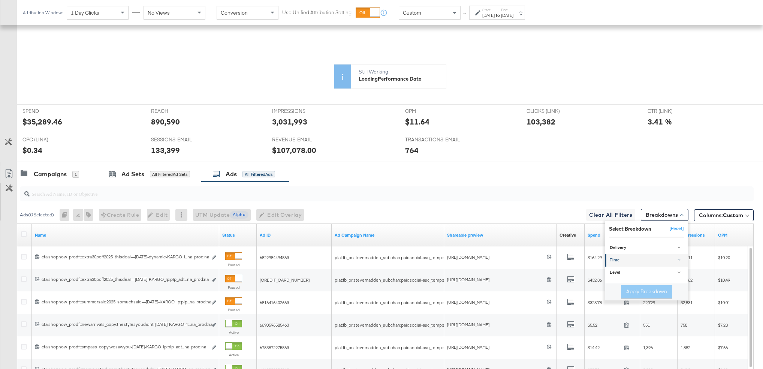
click at [626, 223] on div "Ads ( 0 Selected) 0 Rename 0 ads Tags for 0 campaigns Create Rule Edit 0 ads Ed…" at bounding box center [376, 203] width 753 height 42
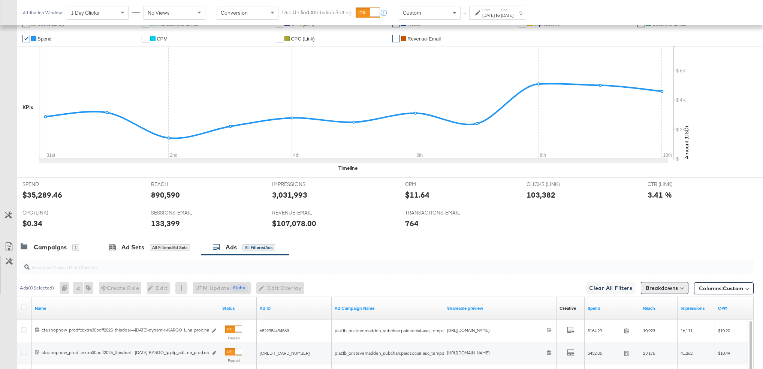
click at [658, 288] on button "Breakdowns" at bounding box center [665, 288] width 48 height 12
click at [632, 239] on div "Time" at bounding box center [647, 239] width 75 height 6
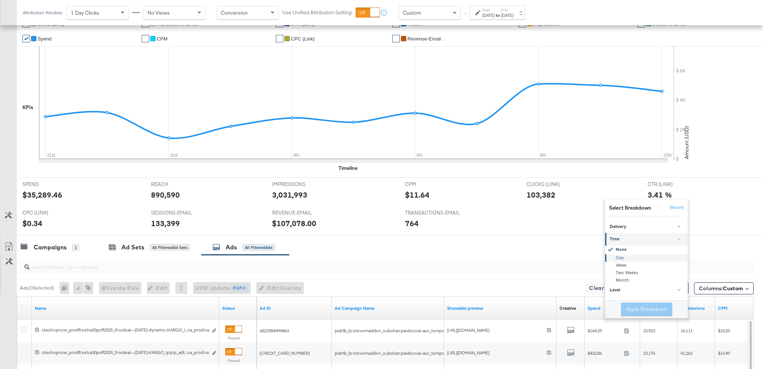
click at [616, 258] on div "Day" at bounding box center [646, 257] width 81 height 7
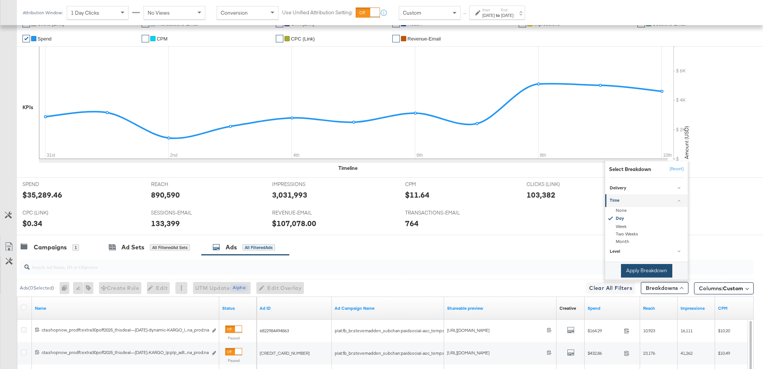
click at [635, 274] on button "Apply Breakdown" at bounding box center [646, 270] width 51 height 13
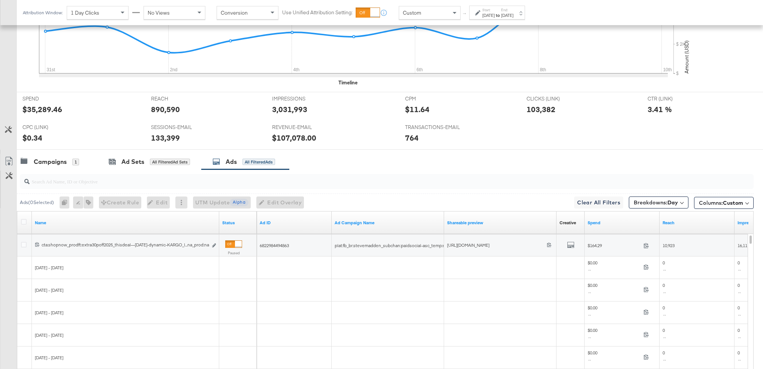
scroll to position [297, 0]
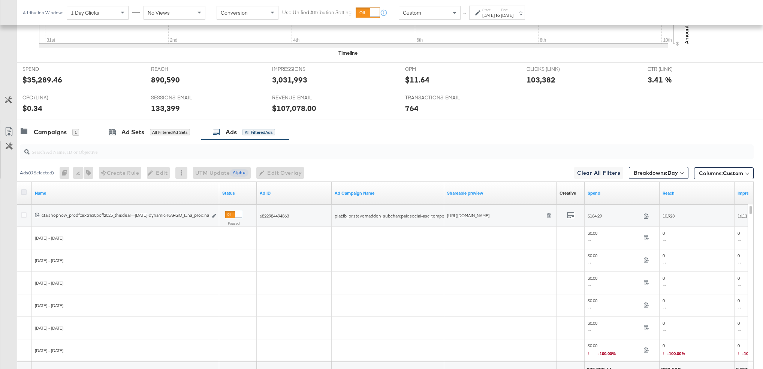
click at [26, 190] on icon at bounding box center [24, 192] width 6 height 6
click at [0, 0] on input "checkbox" at bounding box center [0, 0] width 0 height 0
click at [9, 131] on icon at bounding box center [8, 133] width 4 height 6
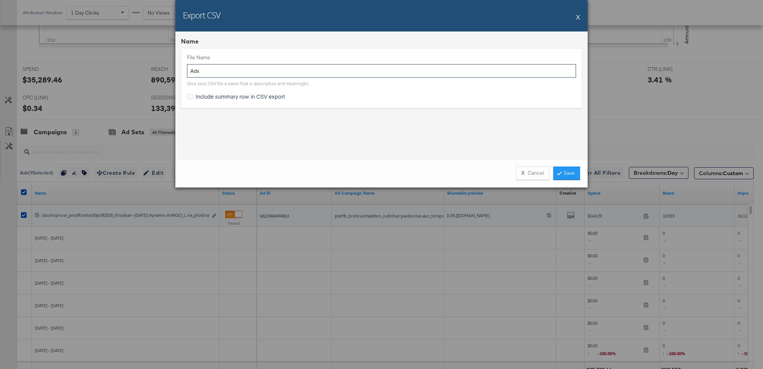
click at [199, 73] on input "Ads" at bounding box center [381, 71] width 389 height 14
type input "Kargo RTG Ads - 7.31-8.10"
click at [560, 169] on link "Save" at bounding box center [566, 172] width 27 height 13
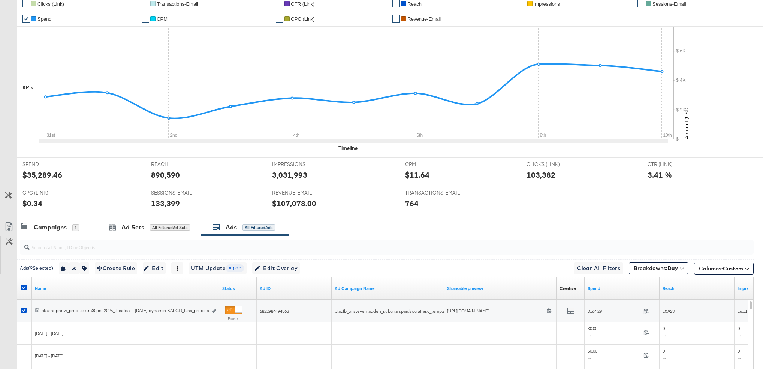
scroll to position [0, 0]
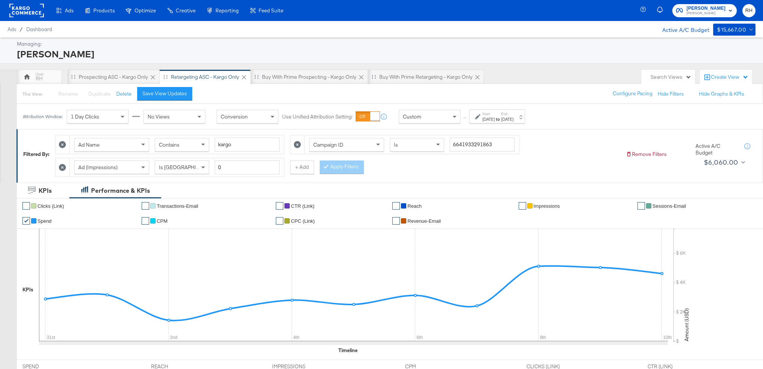
click at [187, 145] on div "Contains" at bounding box center [182, 144] width 54 height 13
click at [342, 165] on button "Apply Filters" at bounding box center [342, 166] width 44 height 13
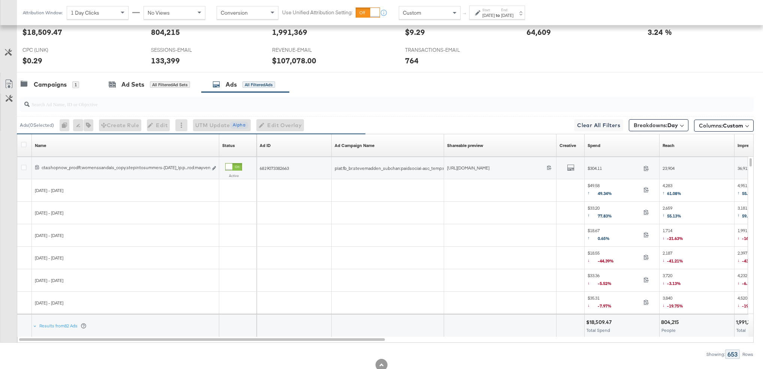
scroll to position [368, 0]
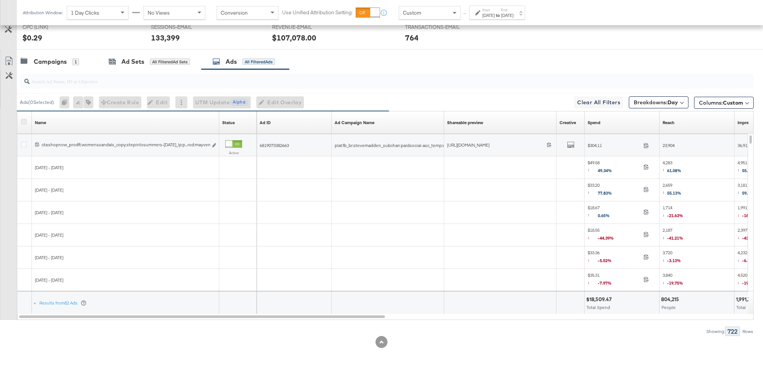
click at [22, 122] on icon at bounding box center [24, 122] width 6 height 6
click at [0, 0] on input "checkbox" at bounding box center [0, 0] width 0 height 0
click at [8, 61] on icon at bounding box center [8, 61] width 9 height 9
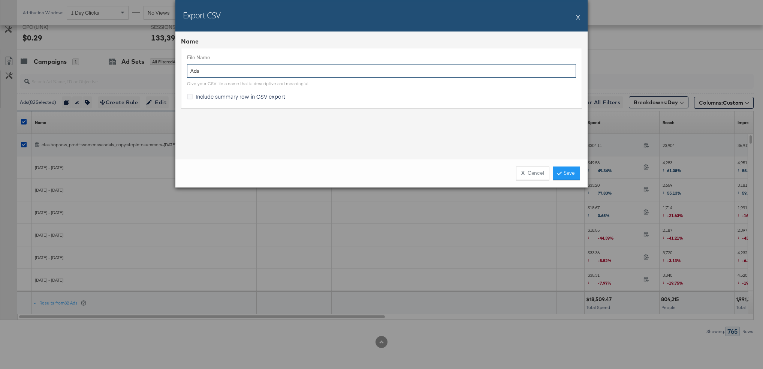
click at [209, 71] on input "Ads" at bounding box center [381, 71] width 389 height 14
type input "BAU RTG Ads - 7.31-8.10"
click at [569, 176] on link "Save" at bounding box center [566, 172] width 27 height 13
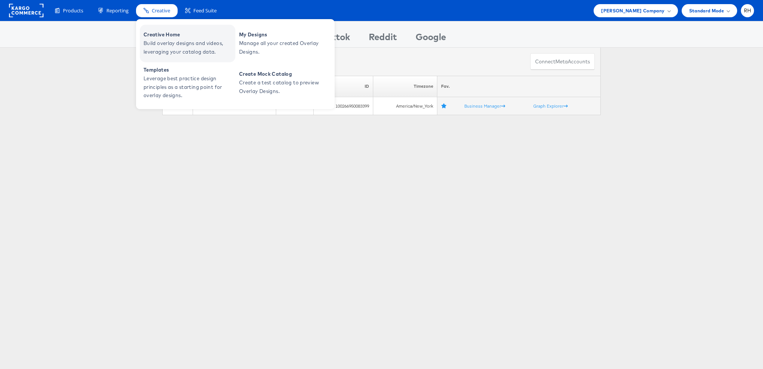
click at [157, 32] on span "Creative Home" at bounding box center [188, 34] width 90 height 9
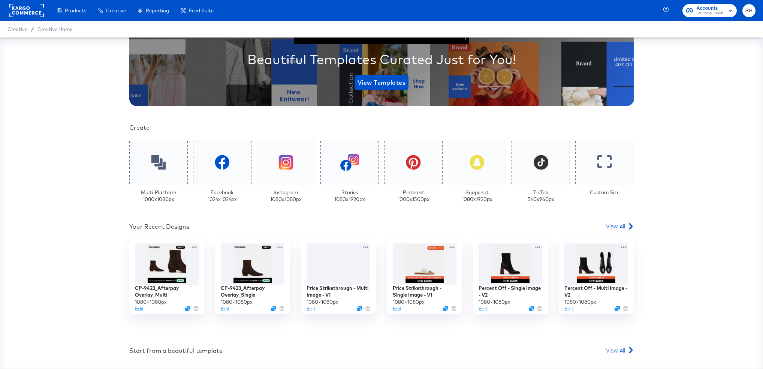
scroll to position [137, 0]
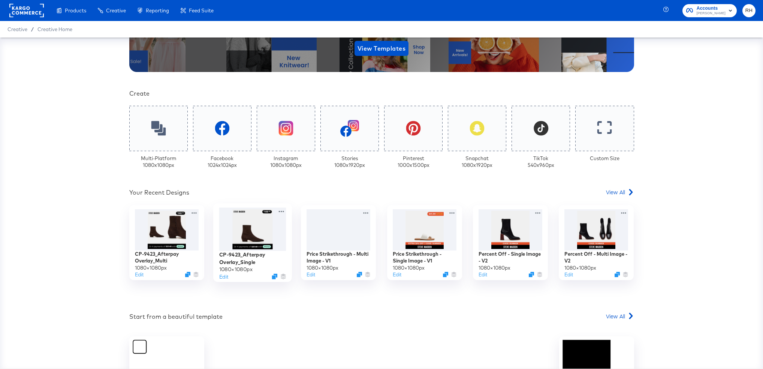
click at [244, 221] on div at bounding box center [252, 228] width 67 height 43
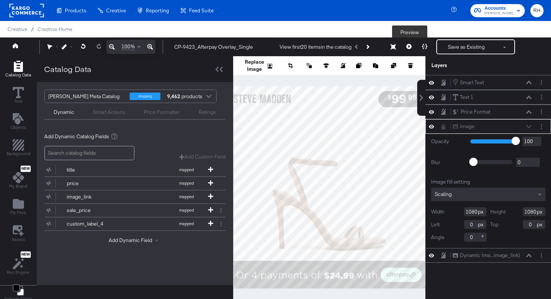
click at [406, 46] on button at bounding box center [409, 46] width 16 height 15
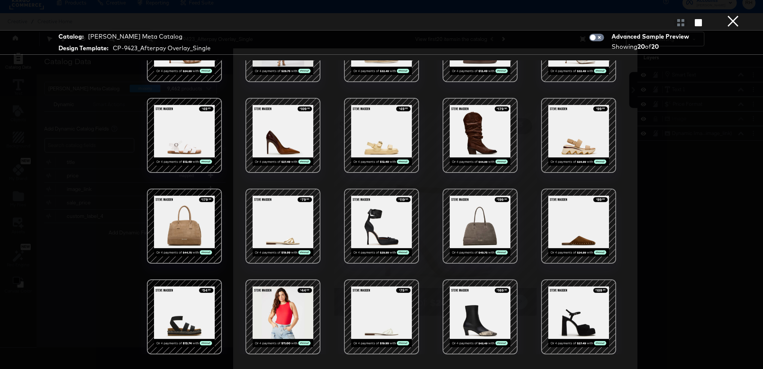
scroll to position [9, 0]
click at [730, 15] on button "×" at bounding box center [732, 7] width 15 height 15
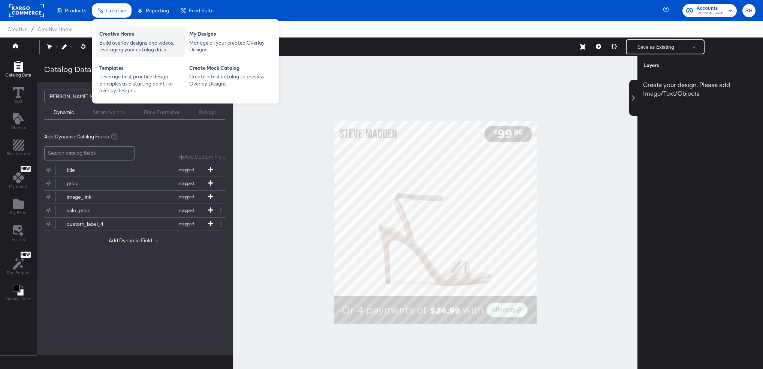
click at [111, 34] on div "Creative Home" at bounding box center [140, 34] width 82 height 9
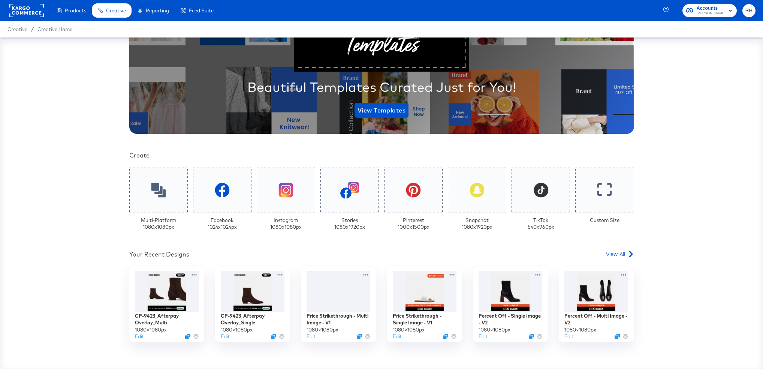
scroll to position [91, 0]
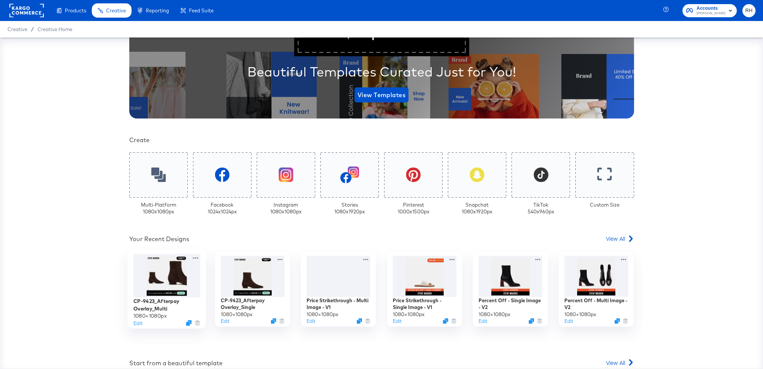
click at [165, 278] on div at bounding box center [166, 275] width 67 height 43
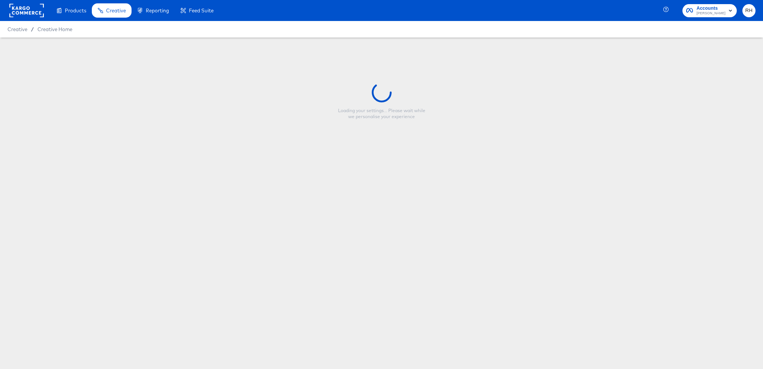
type input "CP-9423_Afterpay Overlay_Multi"
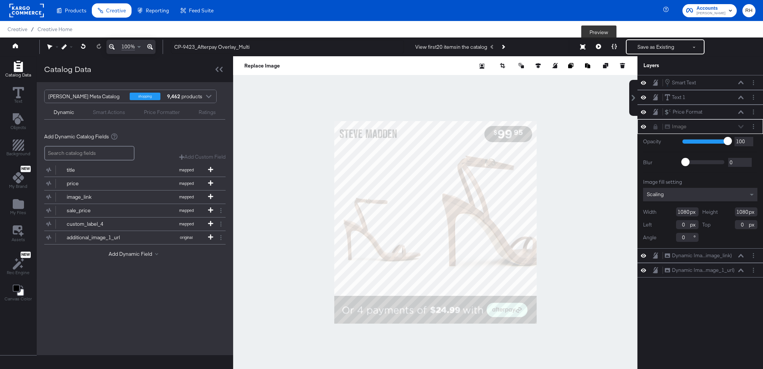
click at [594, 48] on button at bounding box center [598, 46] width 16 height 15
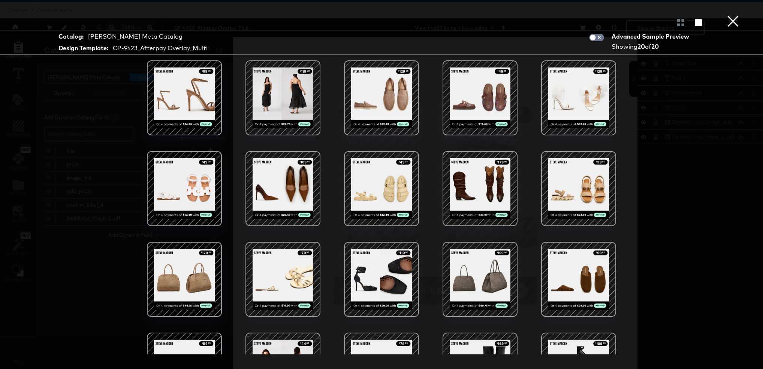
scroll to position [53, 0]
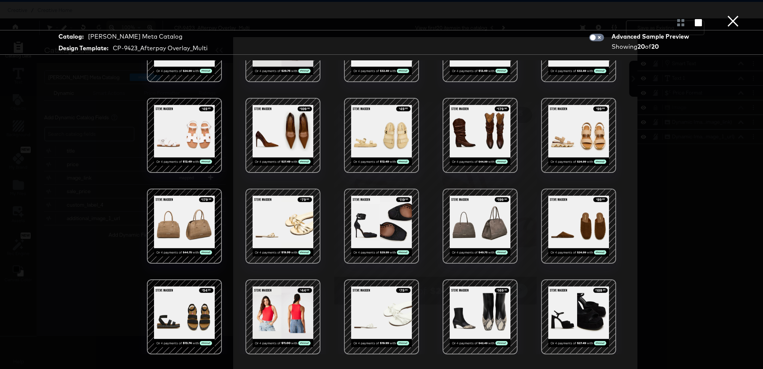
click at [732, 15] on button "×" at bounding box center [732, 7] width 15 height 15
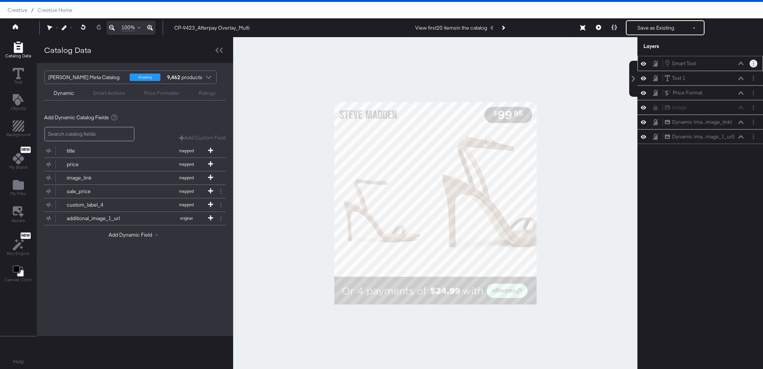
click at [753, 64] on icon "Layer Options" at bounding box center [753, 63] width 1 height 5
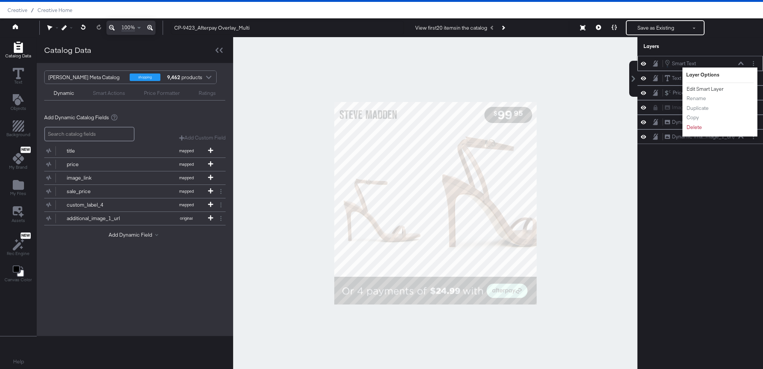
click at [705, 88] on button "Edit Smart Layer" at bounding box center [705, 89] width 38 height 8
